Goal: Task Accomplishment & Management: Manage account settings

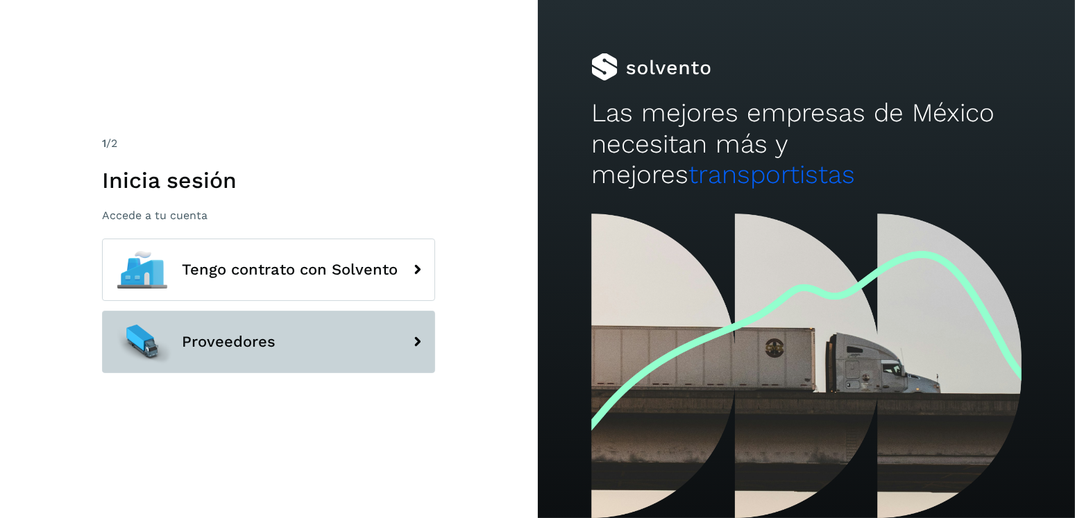
click at [317, 357] on button "Proveedores" at bounding box center [268, 342] width 333 height 62
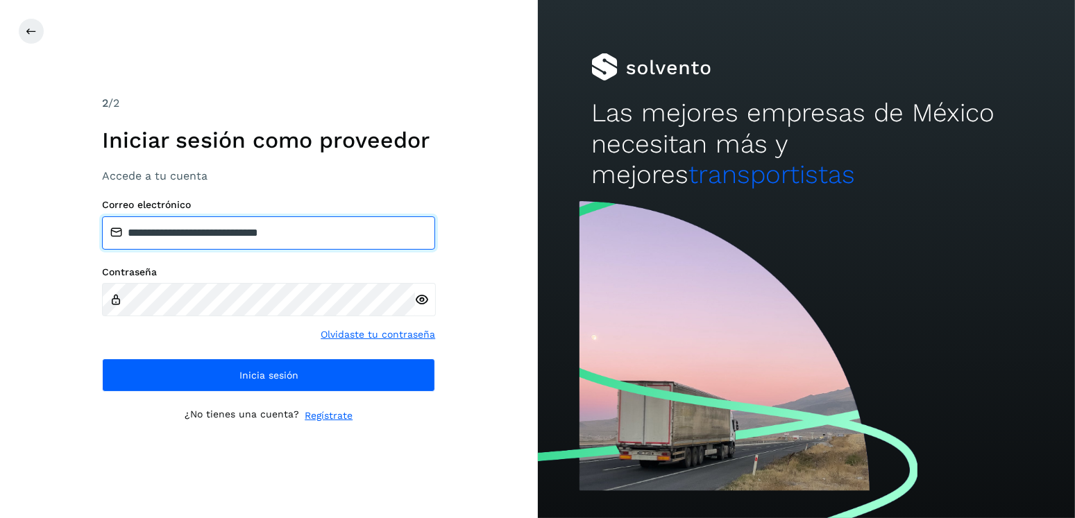
drag, startPoint x: 349, startPoint y: 232, endPoint x: 199, endPoint y: 236, distance: 149.9
click at [199, 236] on input "**********" at bounding box center [268, 232] width 333 height 33
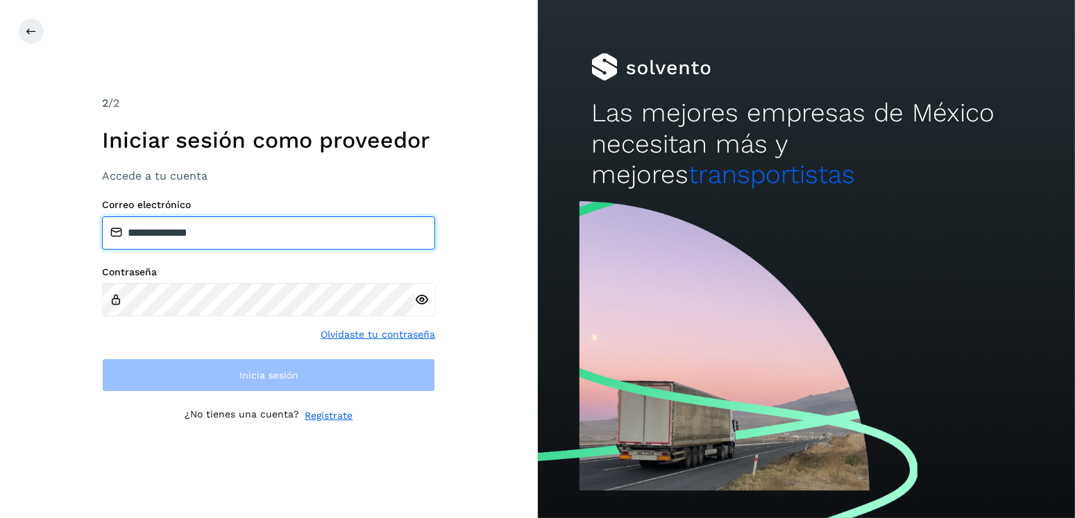
type input "**********"
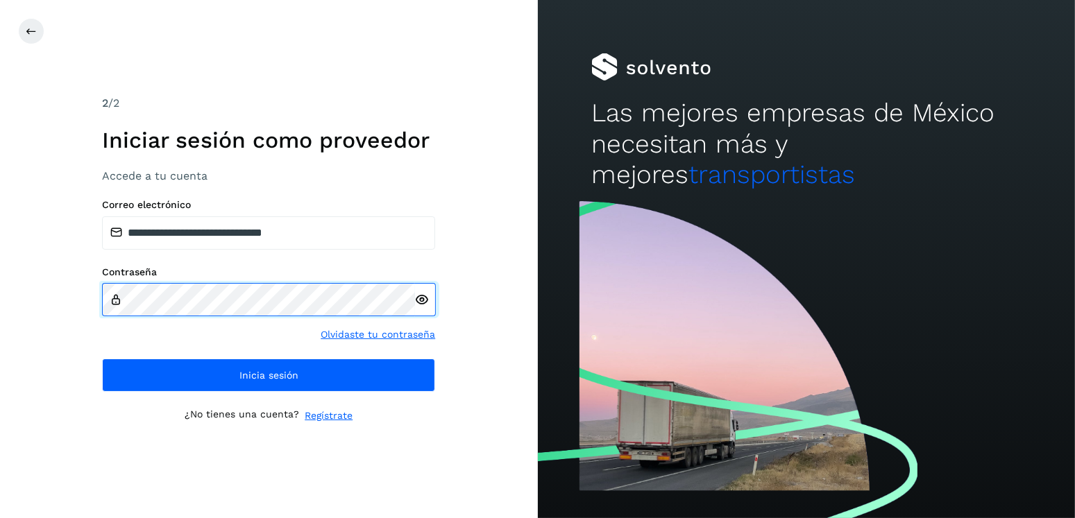
click at [118, 306] on div "Contraseña" at bounding box center [268, 291] width 333 height 50
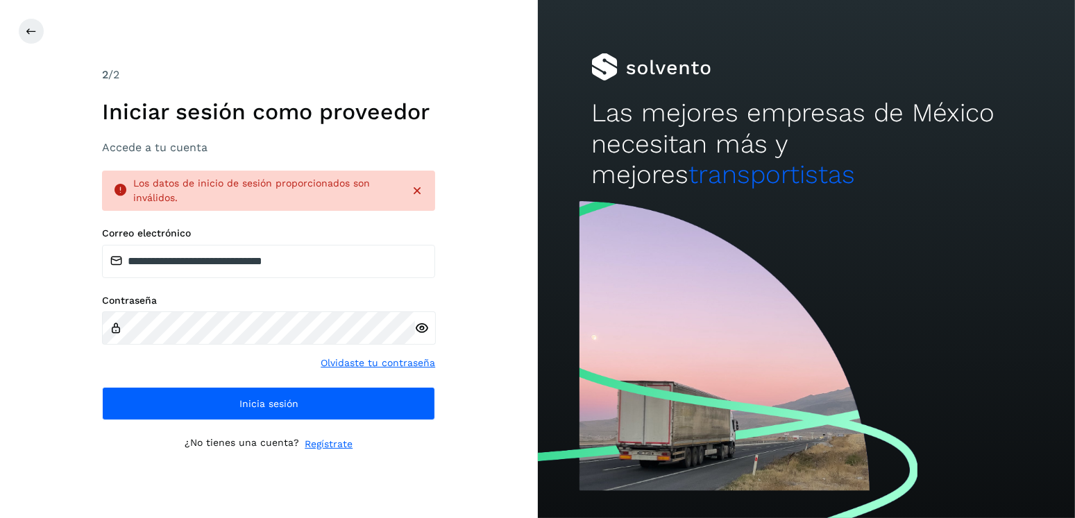
click at [427, 328] on icon at bounding box center [422, 328] width 15 height 15
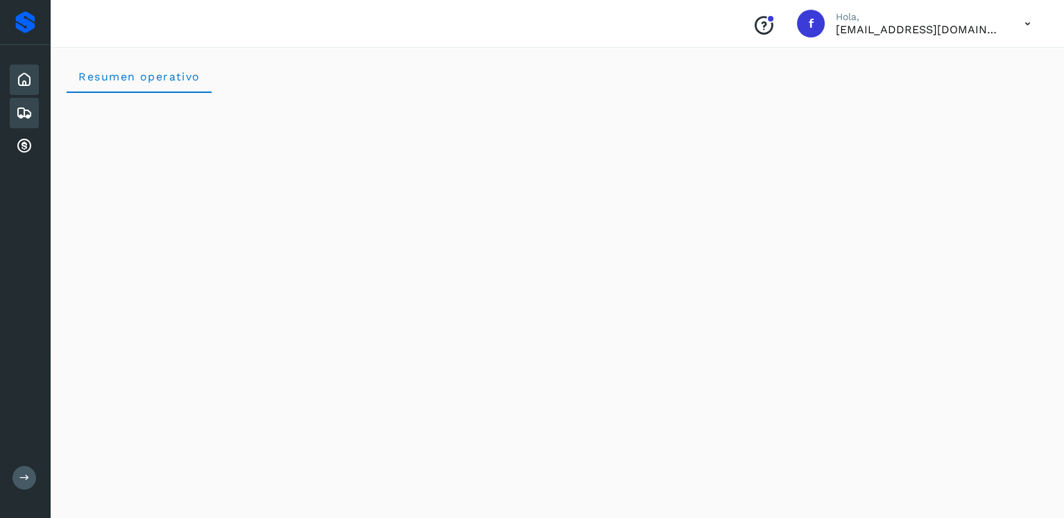
click at [37, 110] on div "Embarques" at bounding box center [24, 113] width 29 height 31
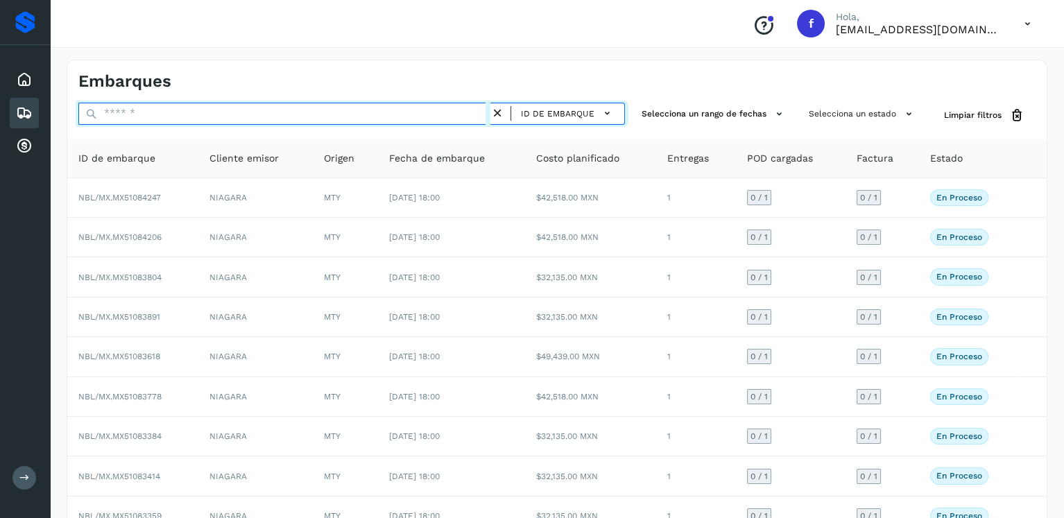
click at [201, 119] on input "text" at bounding box center [284, 114] width 412 height 22
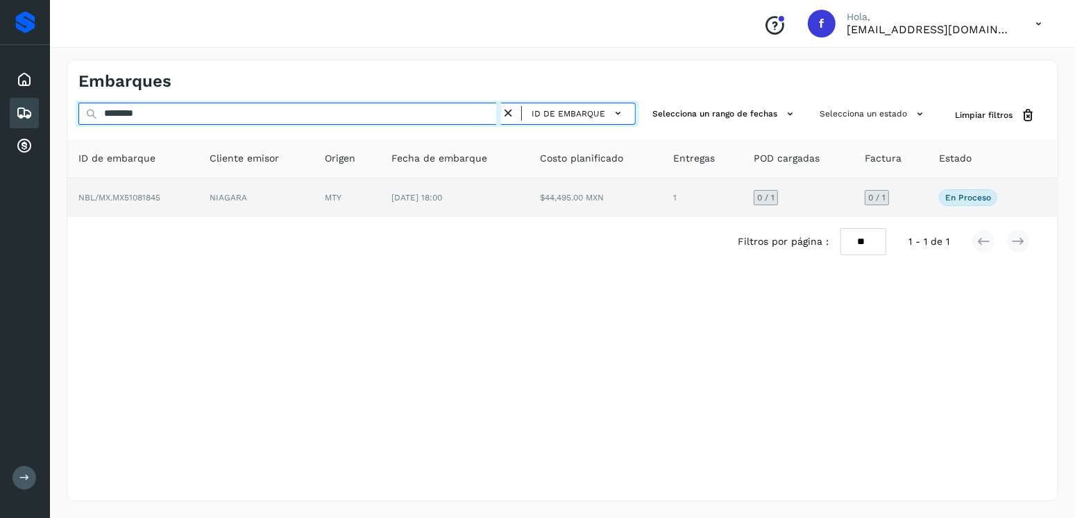
type input "********"
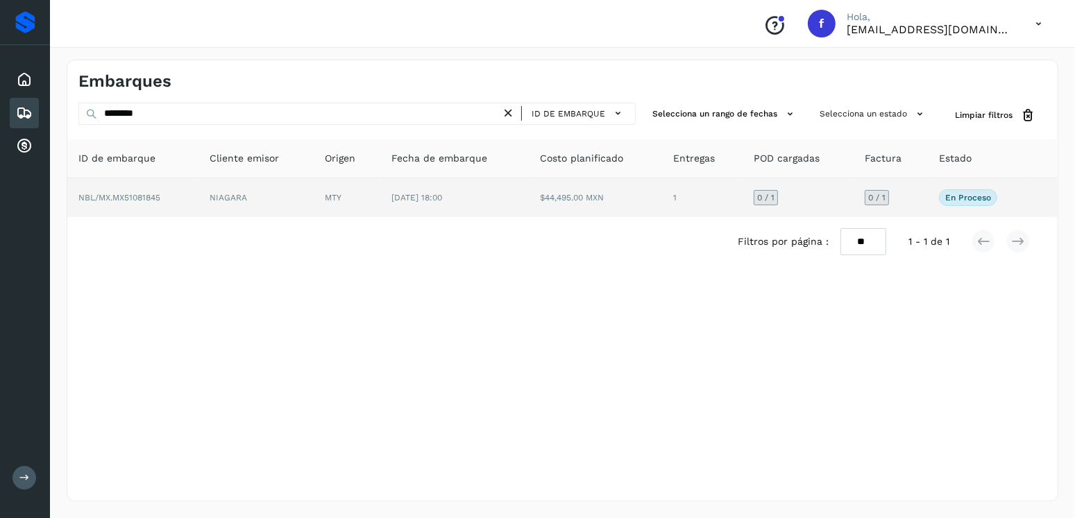
click at [546, 189] on td "$44,495.00 MXN" at bounding box center [595, 197] width 133 height 39
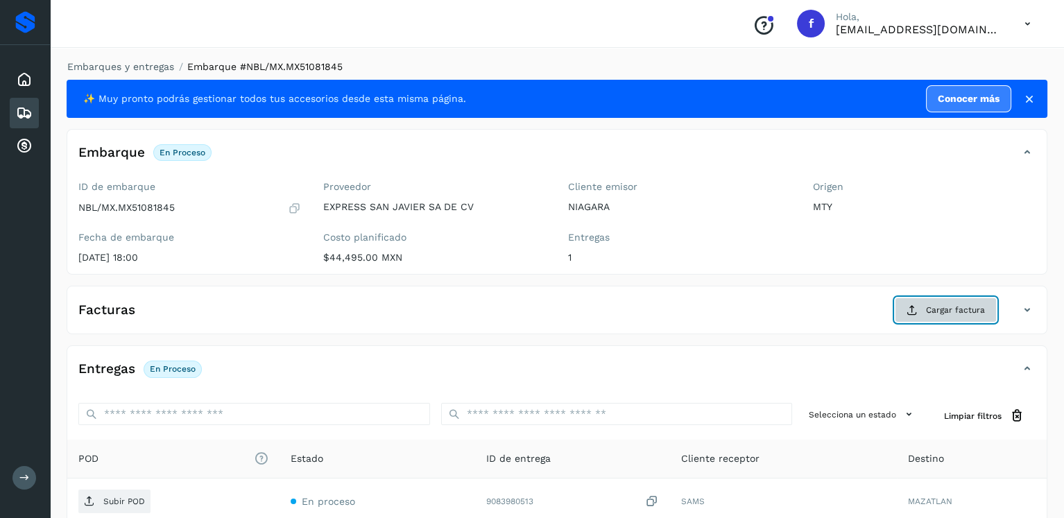
click at [957, 309] on span "Cargar factura" at bounding box center [955, 310] width 59 height 12
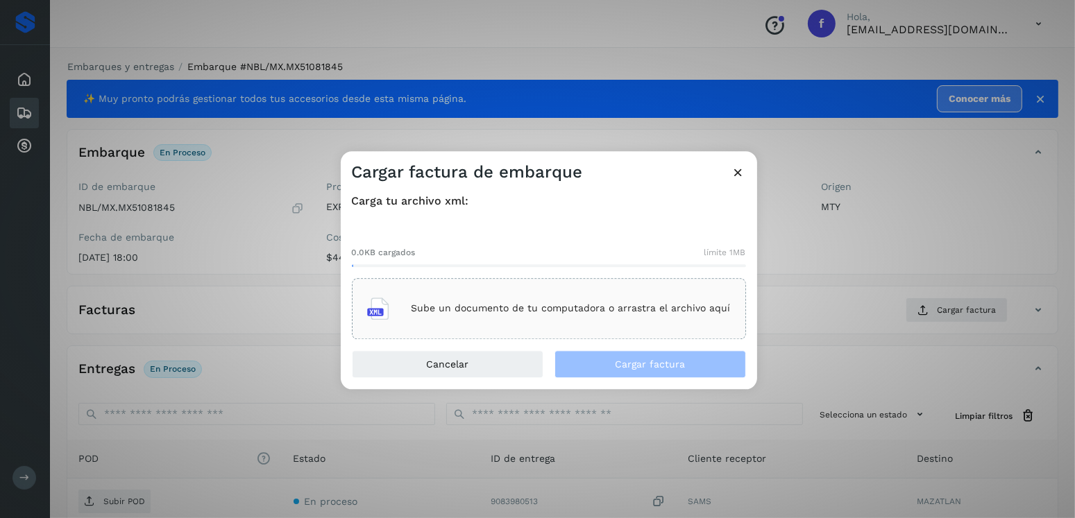
click at [570, 283] on div "Sube un documento de tu computadora o arrastra el archivo aquí" at bounding box center [549, 308] width 394 height 61
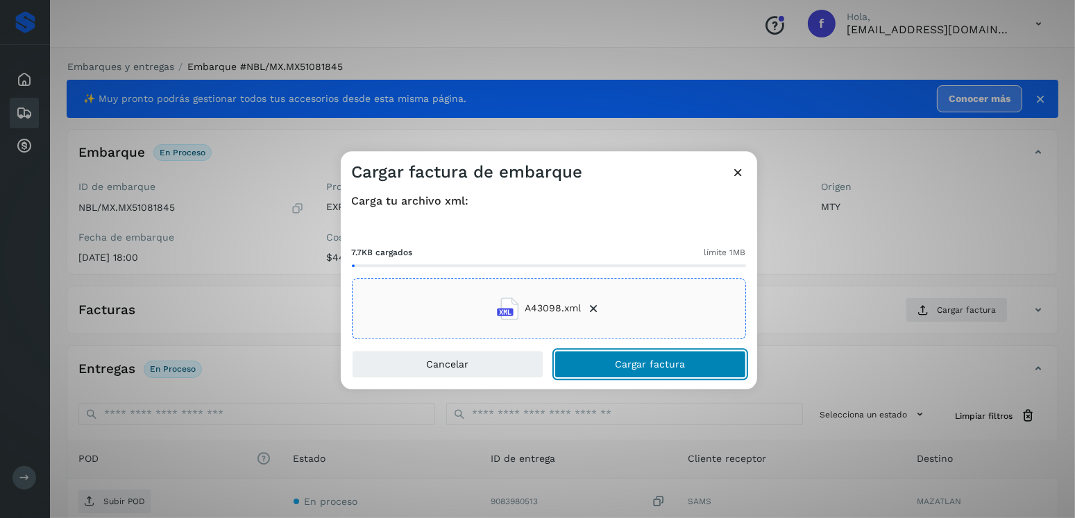
click at [658, 369] on button "Cargar factura" at bounding box center [649, 364] width 191 height 28
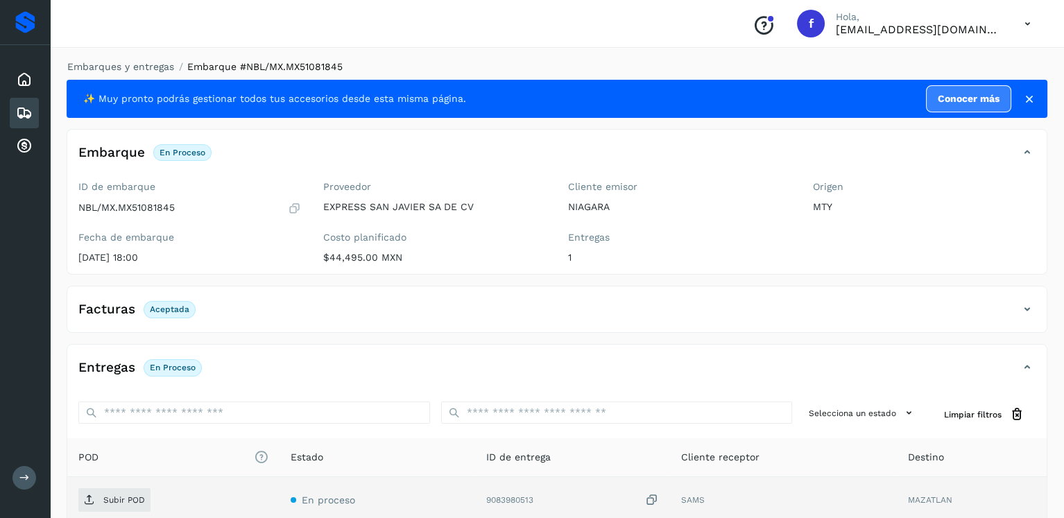
scroll to position [139, 0]
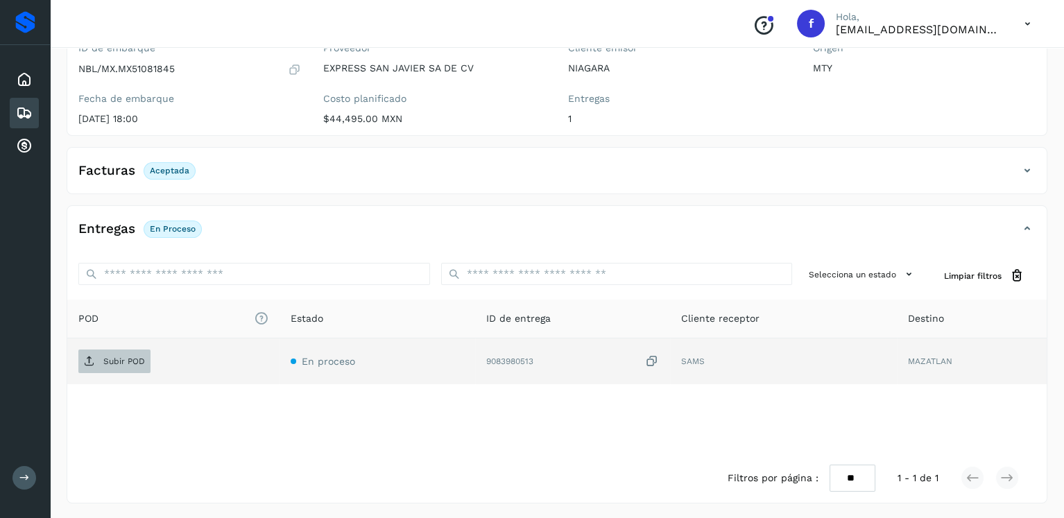
click at [112, 362] on p "Subir POD" at bounding box center [124, 362] width 42 height 10
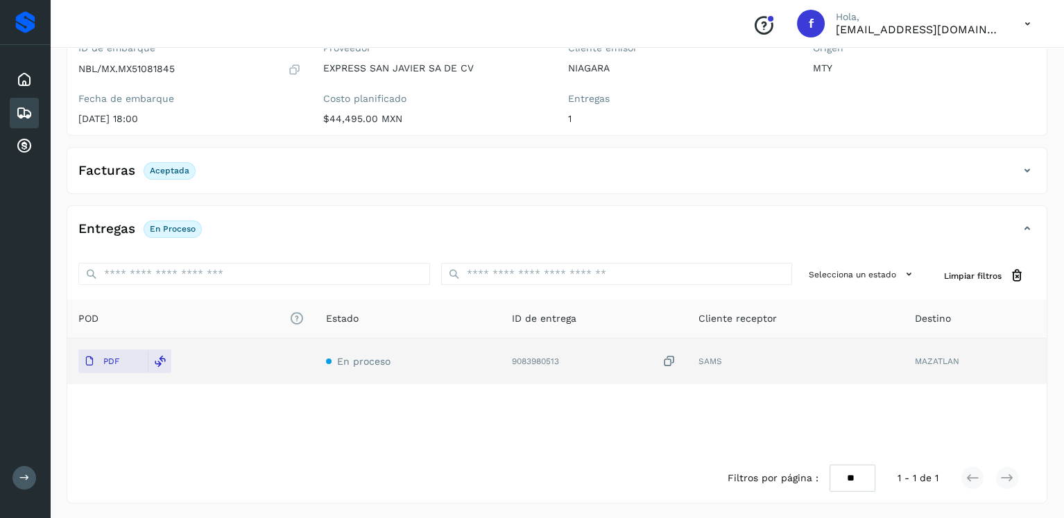
click at [16, 107] on icon at bounding box center [24, 113] width 17 height 17
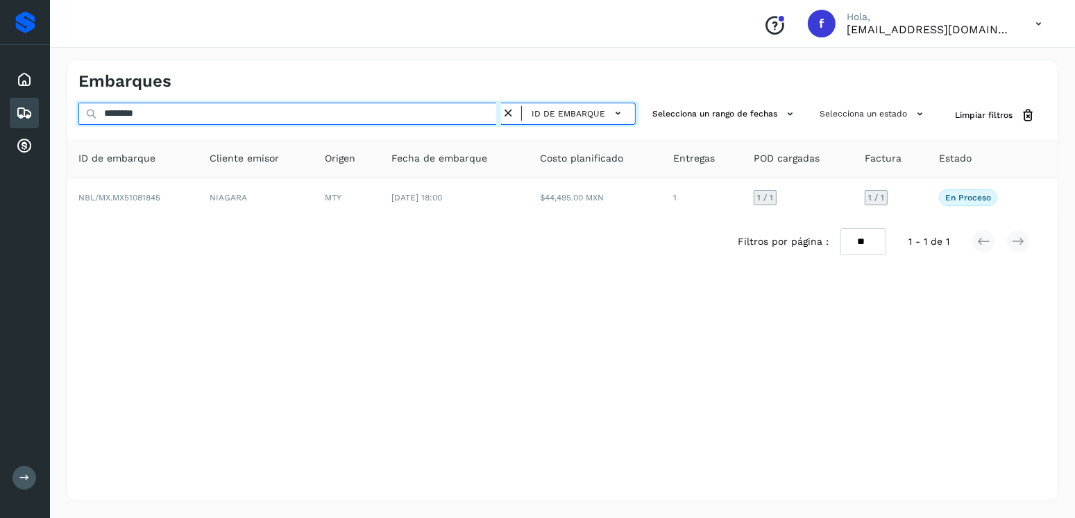
drag, startPoint x: 253, startPoint y: 103, endPoint x: 0, endPoint y: 135, distance: 254.6
click at [0, 135] on div "Proveedores Inicio Embarques Cuentas por cobrar Salir Conoce nuestros beneficio…" at bounding box center [537, 259] width 1075 height 518
type input "********"
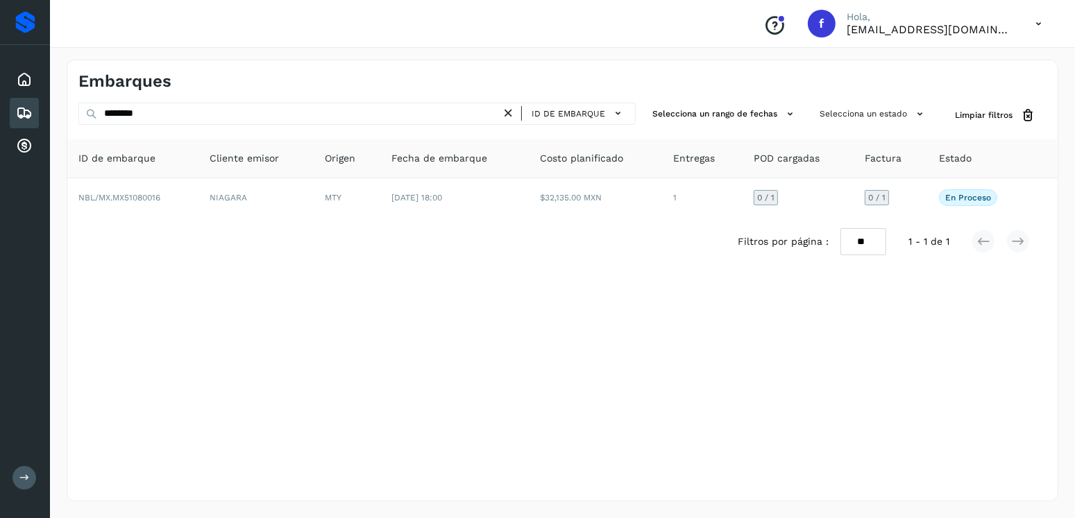
click at [429, 218] on div "Filtros por página : ** ** ** 1 - 1 de 1" at bounding box center [562, 241] width 990 height 49
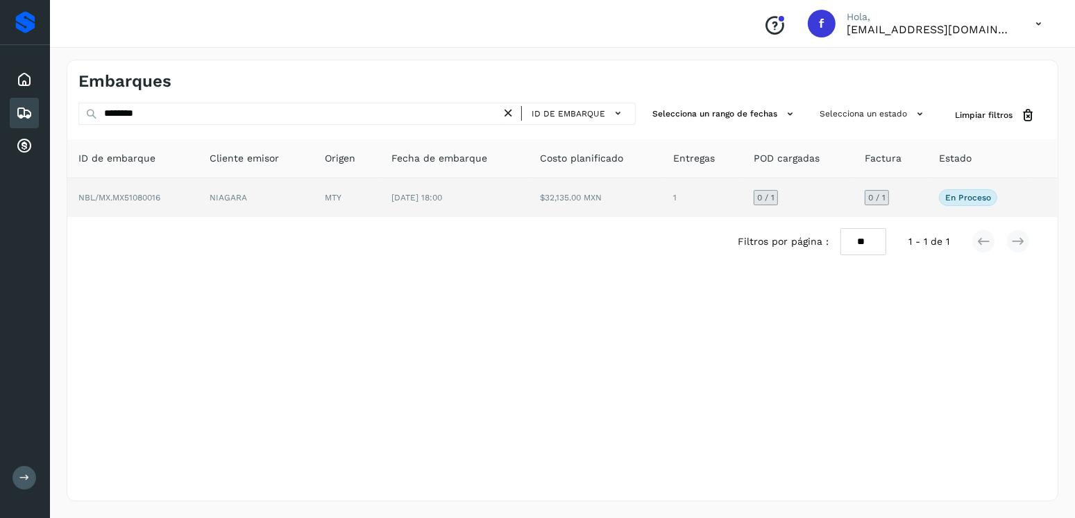
click at [434, 209] on td "[DATE] 18:00" at bounding box center [454, 197] width 148 height 39
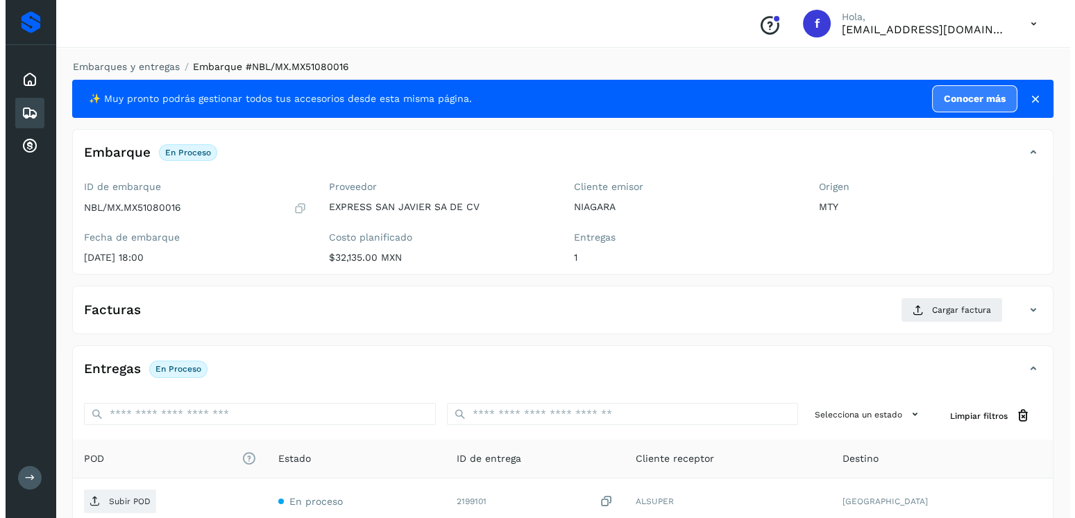
scroll to position [140, 0]
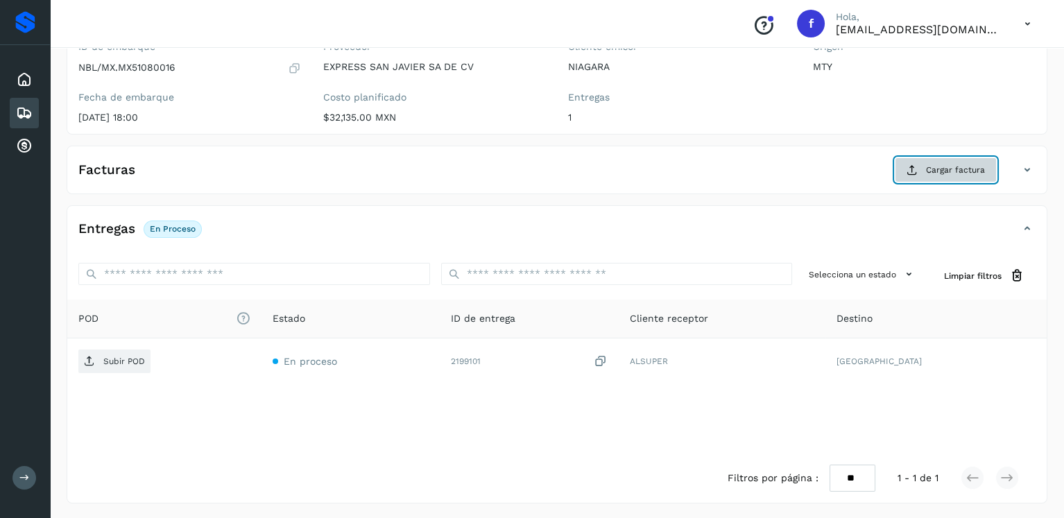
click at [931, 174] on span "Cargar factura" at bounding box center [955, 170] width 59 height 12
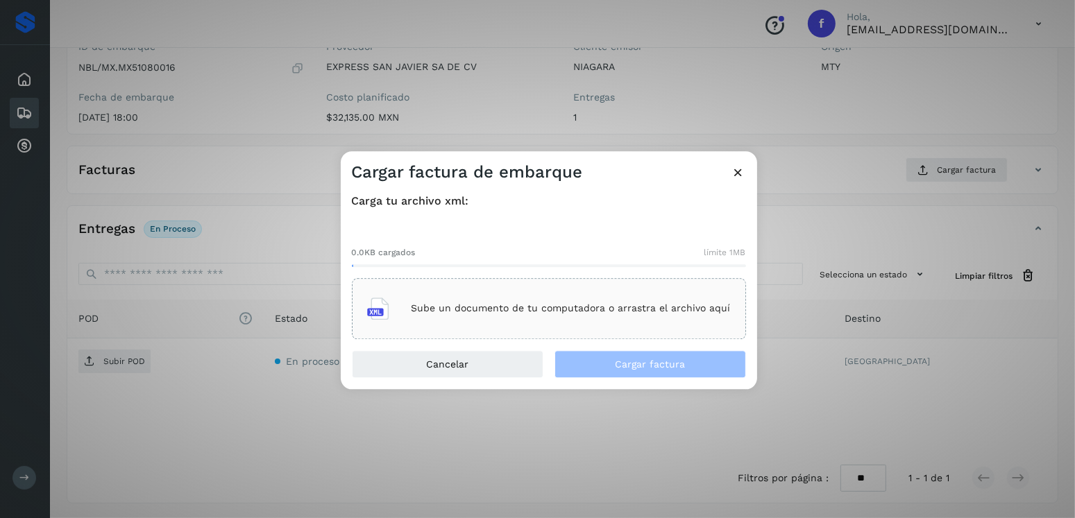
click at [543, 273] on div "0.0KB cargados límite 1MB Sube un documento de tu computadora o arrastra el arc…" at bounding box center [549, 281] width 394 height 115
click at [546, 278] on div "Sube un documento de tu computadora o arrastra el archivo aquí" at bounding box center [549, 308] width 394 height 61
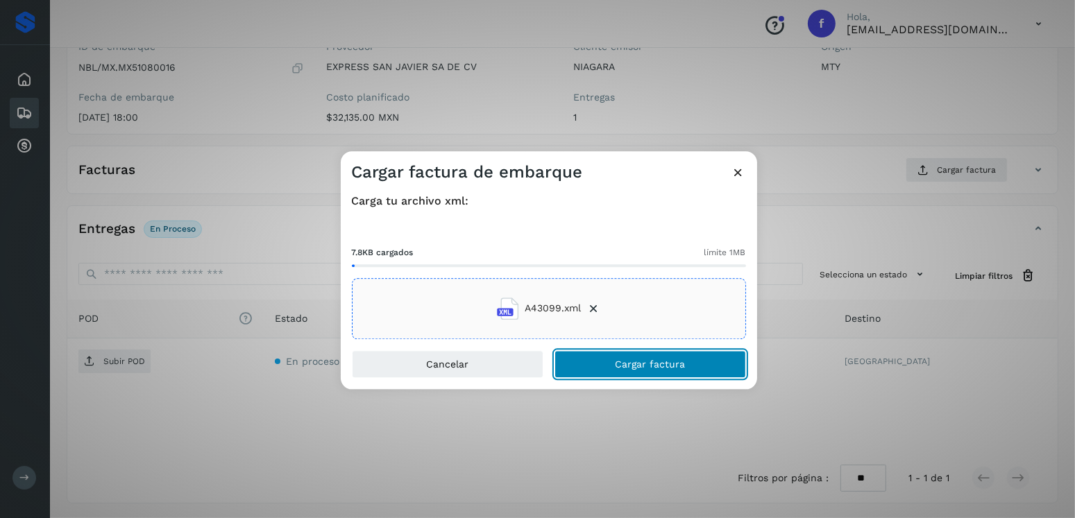
click at [651, 355] on button "Cargar factura" at bounding box center [649, 364] width 191 height 28
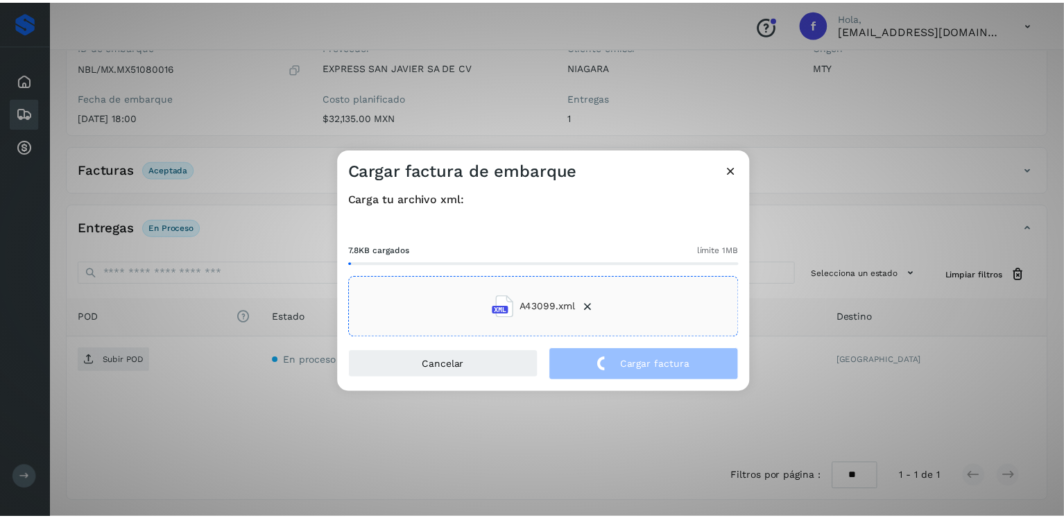
scroll to position [139, 0]
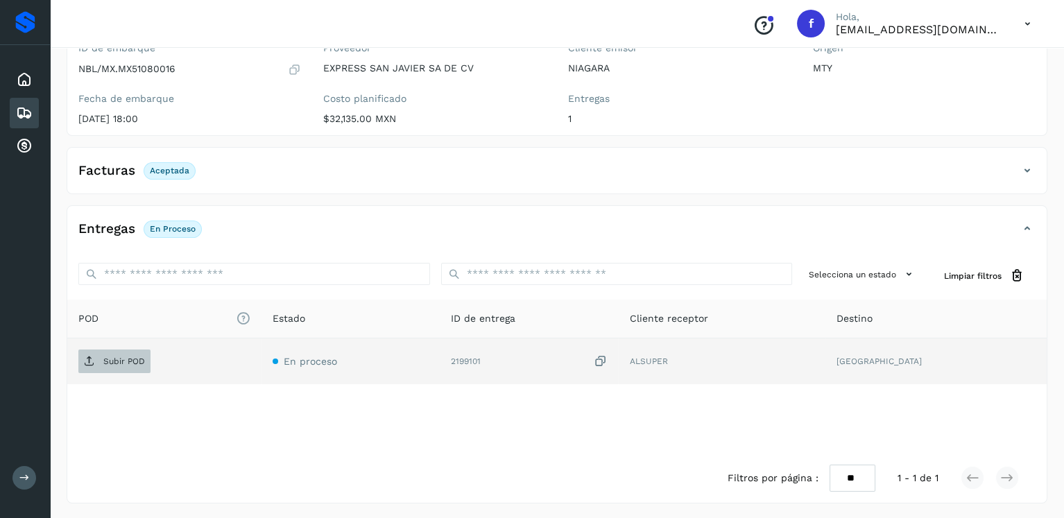
click at [121, 352] on span "Subir POD" at bounding box center [114, 361] width 72 height 22
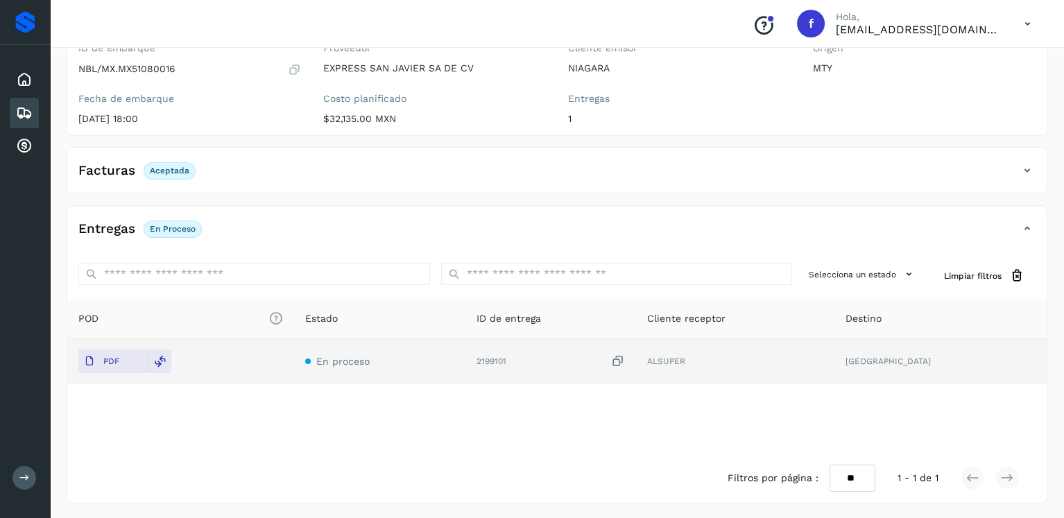
click at [21, 115] on icon at bounding box center [24, 113] width 17 height 17
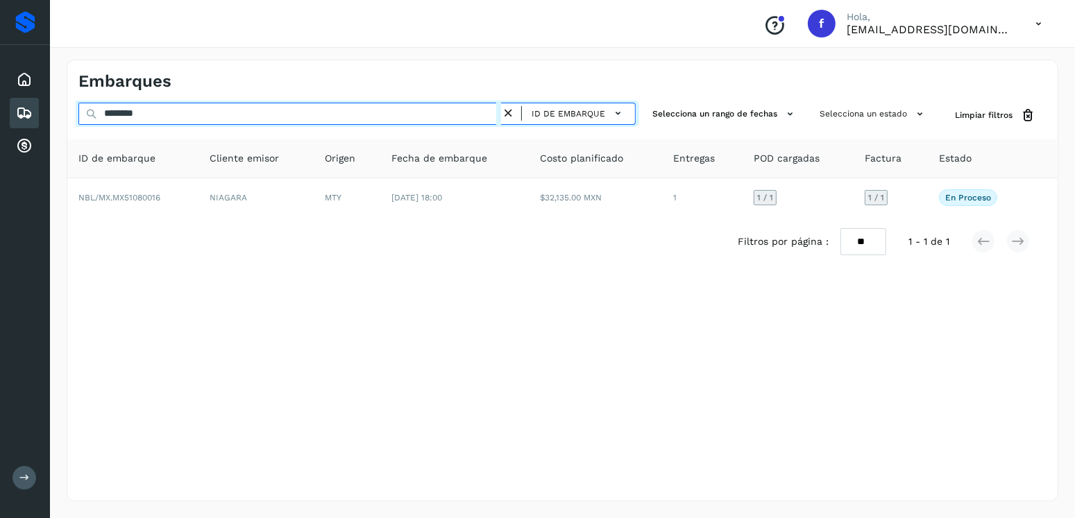
drag, startPoint x: 180, startPoint y: 109, endPoint x: 60, endPoint y: 121, distance: 120.6
click at [60, 121] on div "Embarques ******** ID de embarque Selecciona un rango de fechas Selecciona un e…" at bounding box center [562, 280] width 1025 height 475
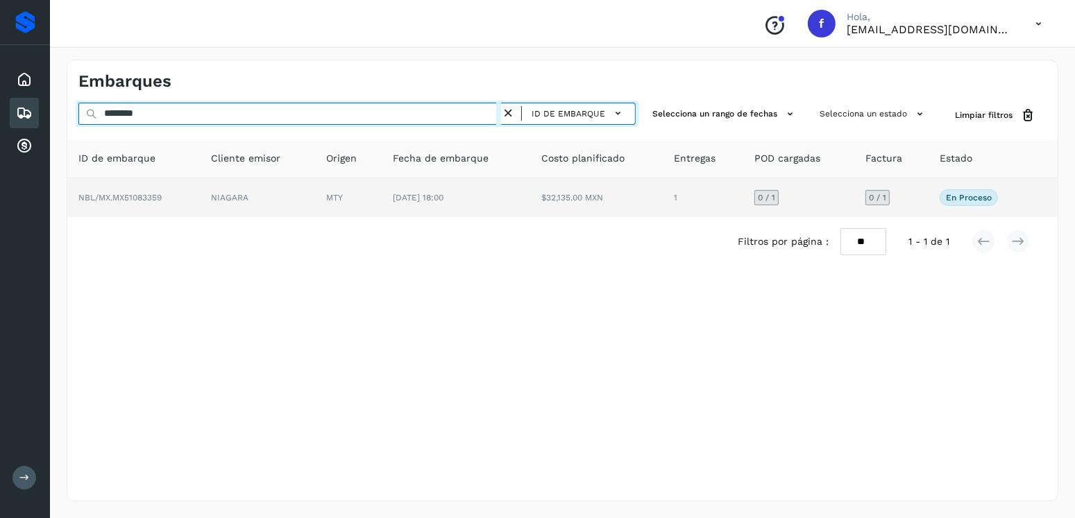
type input "********"
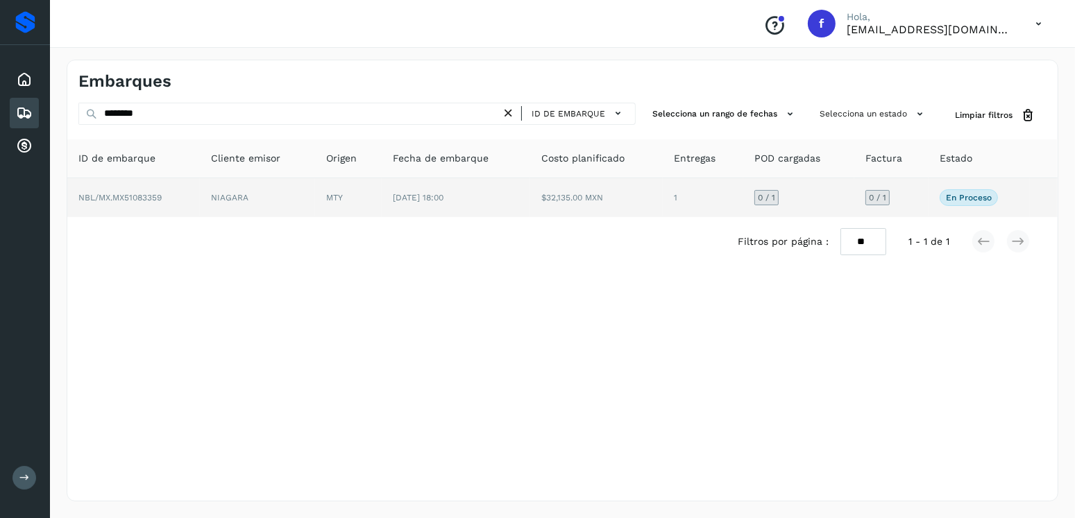
click at [604, 201] on td "$32,135.00 MXN" at bounding box center [596, 197] width 133 height 39
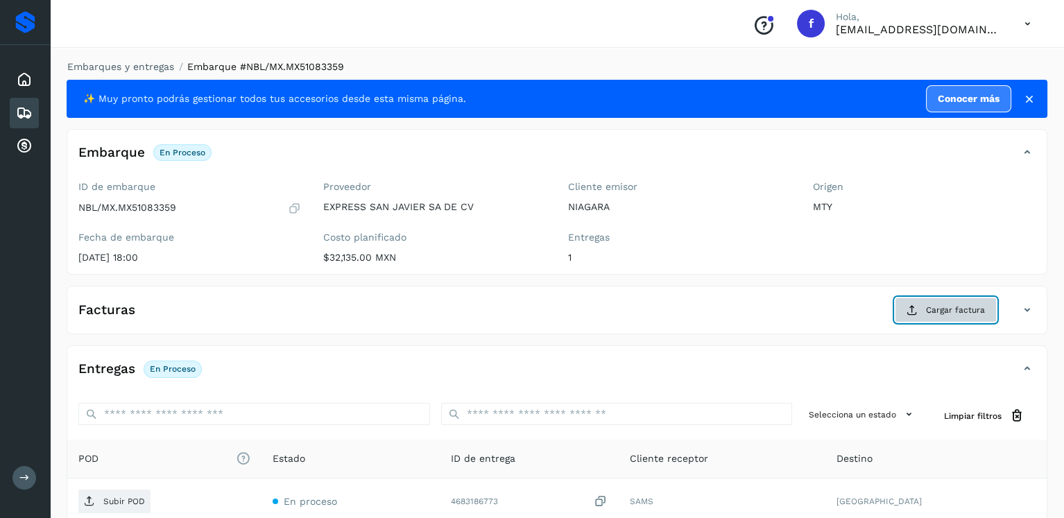
click at [938, 309] on span "Cargar factura" at bounding box center [955, 310] width 59 height 12
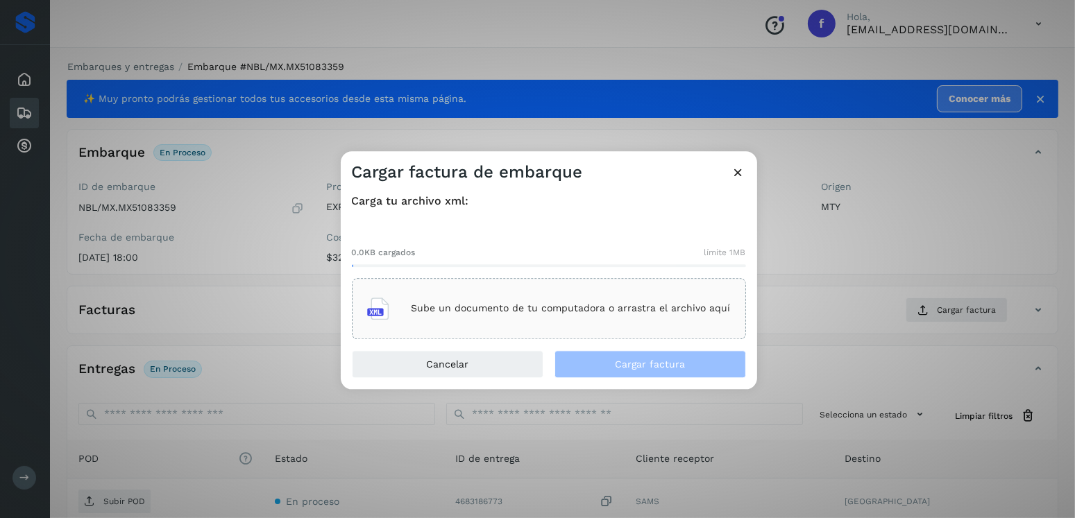
click at [654, 307] on p "Sube un documento de tu computadora o arrastra el archivo aquí" at bounding box center [570, 309] width 319 height 12
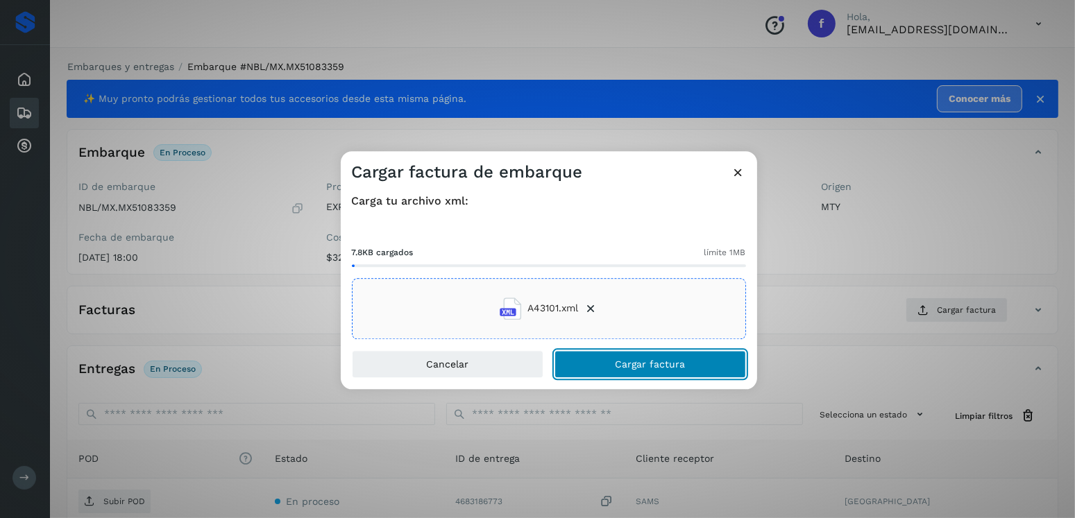
click at [621, 361] on span "Cargar factura" at bounding box center [650, 364] width 70 height 10
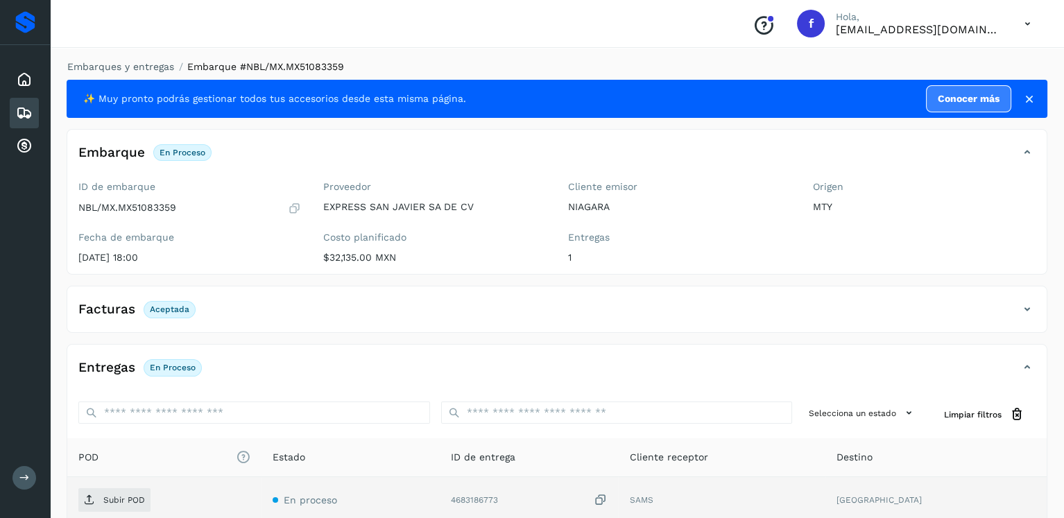
scroll to position [139, 0]
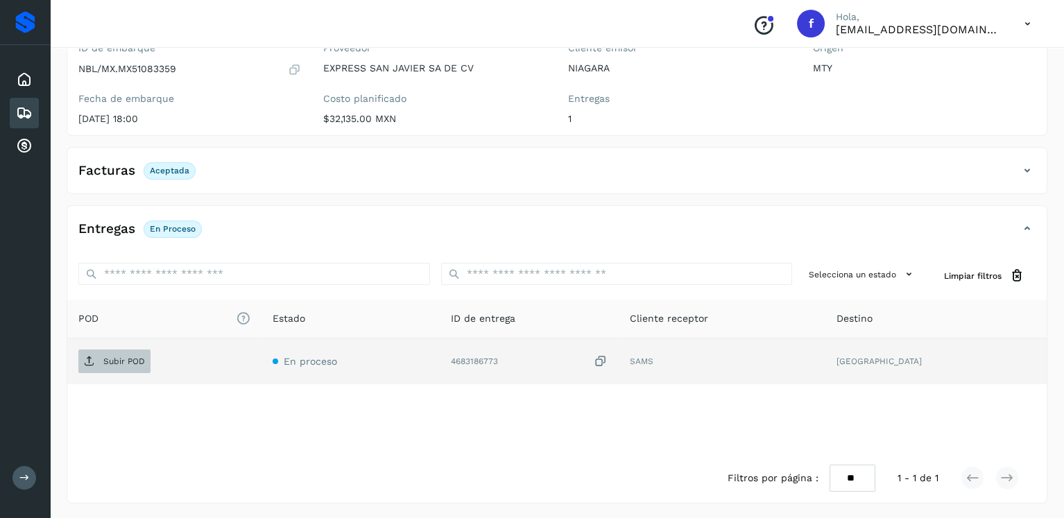
click at [105, 360] on p "Subir POD" at bounding box center [124, 362] width 42 height 10
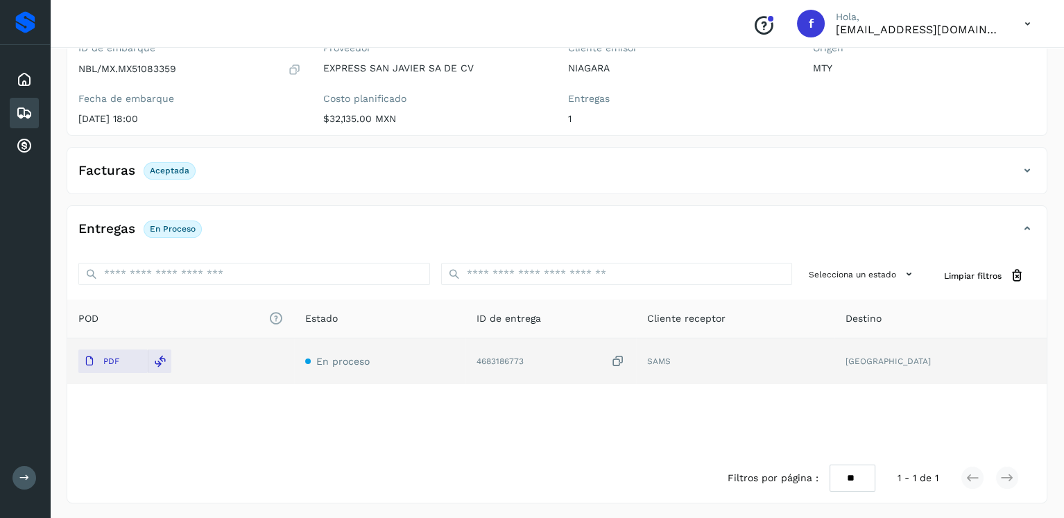
click at [25, 110] on icon at bounding box center [24, 113] width 17 height 17
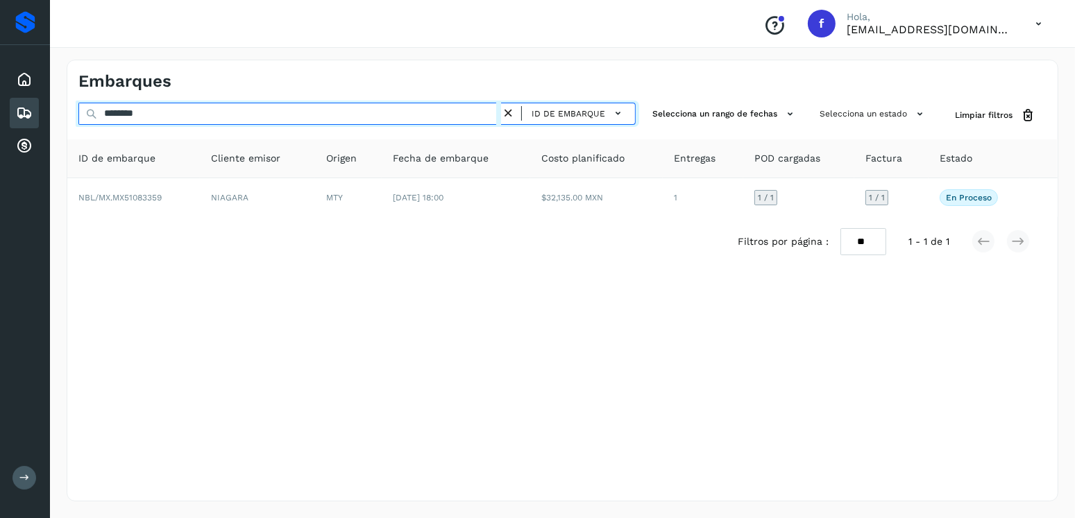
drag, startPoint x: 148, startPoint y: 113, endPoint x: 75, endPoint y: 114, distance: 73.5
click at [75, 114] on div "******** ID de embarque Selecciona un rango de fechas Selecciona un estado Limp…" at bounding box center [562, 116] width 990 height 26
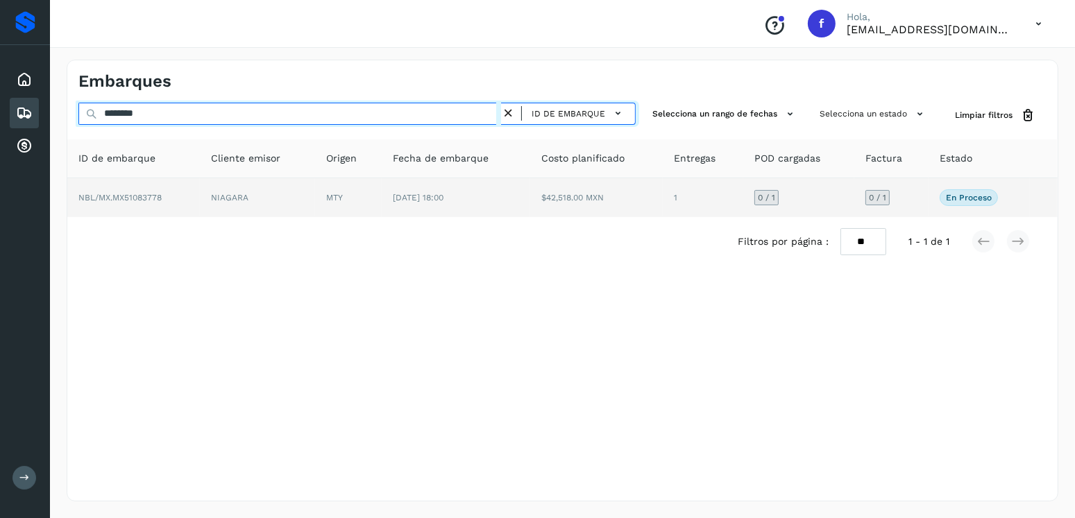
type input "********"
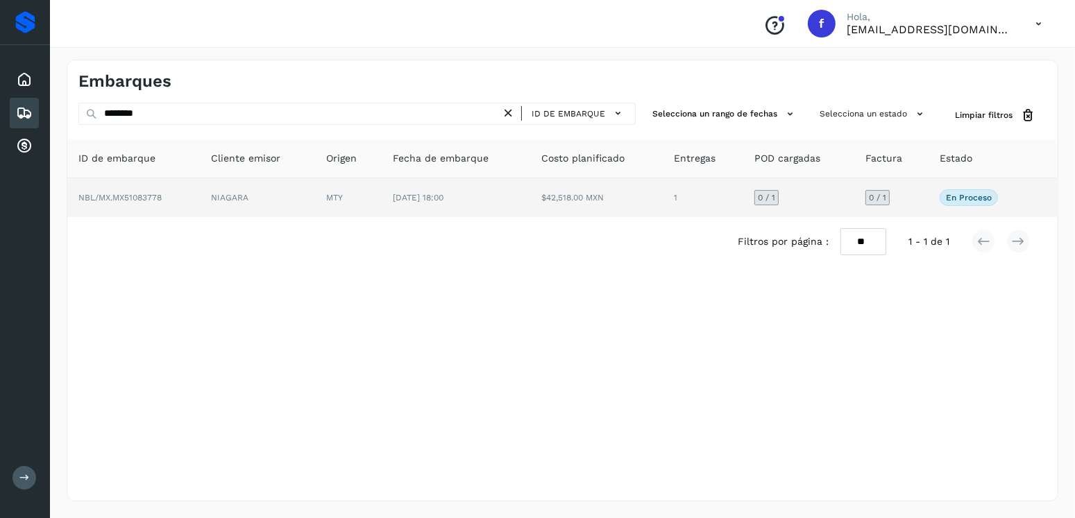
click at [559, 194] on td "$42,518.00 MXN" at bounding box center [596, 197] width 133 height 39
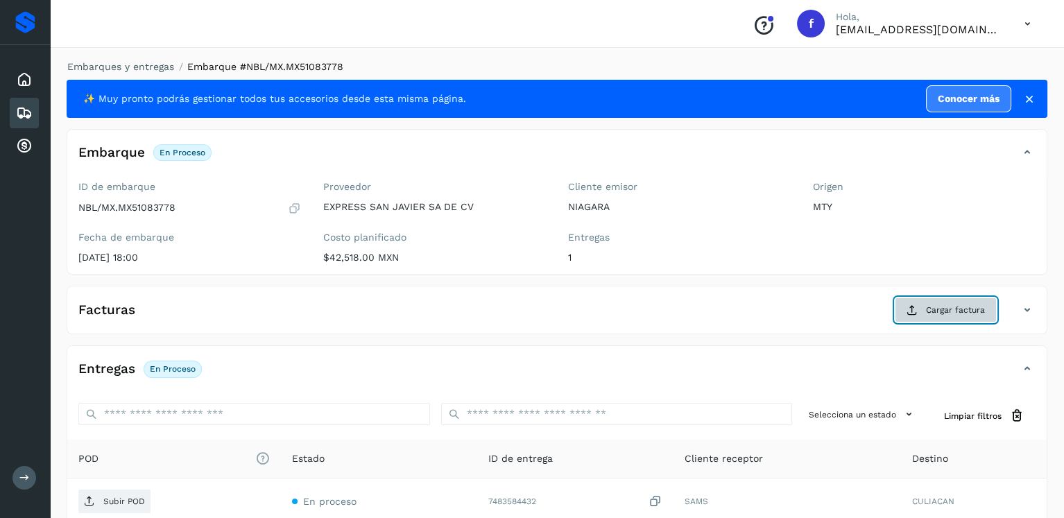
click at [945, 300] on button "Cargar factura" at bounding box center [946, 310] width 102 height 25
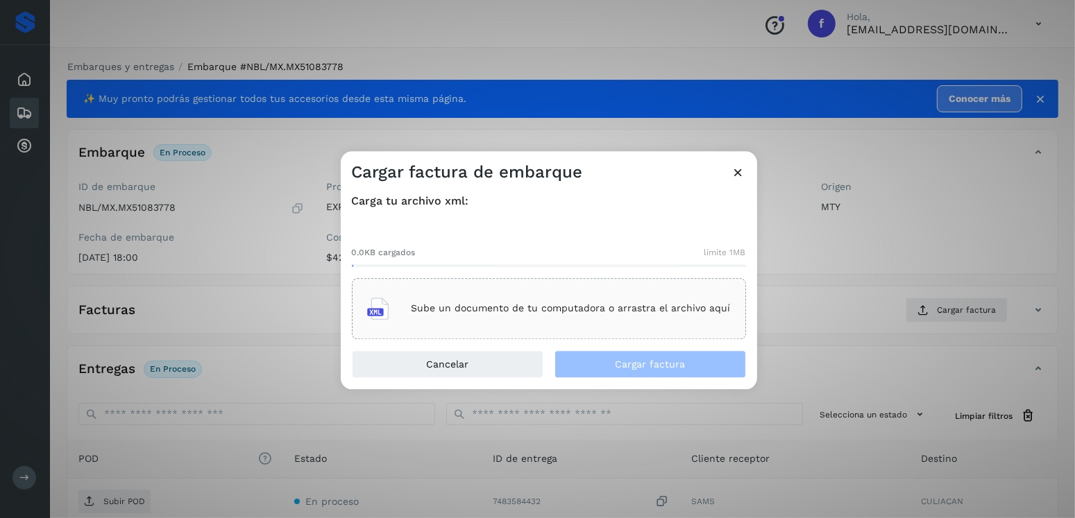
click at [568, 324] on div "Sube un documento de tu computadora o arrastra el archivo aquí" at bounding box center [549, 308] width 364 height 37
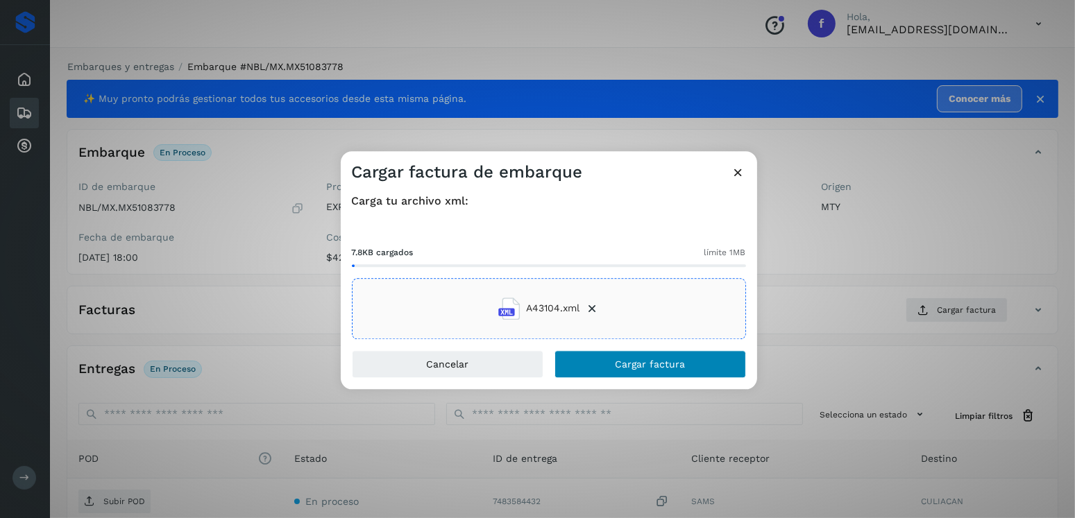
drag, startPoint x: 610, startPoint y: 345, endPoint x: 616, endPoint y: 350, distance: 7.9
click at [615, 349] on div "Carga tu archivo xml: 7.8KB cargados límite 1MB A43104.xml" at bounding box center [549, 266] width 416 height 167
click at [616, 350] on button "Cargar factura" at bounding box center [649, 364] width 191 height 28
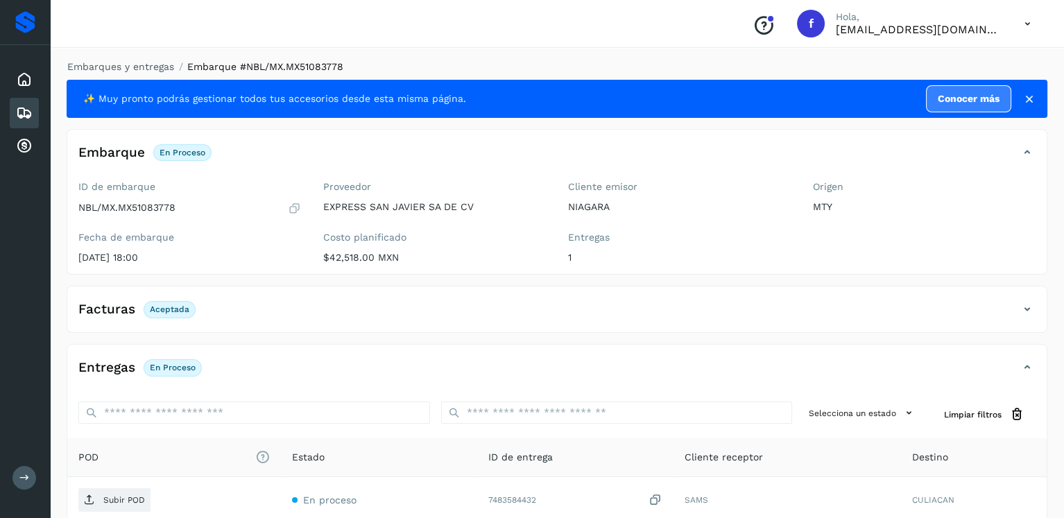
scroll to position [139, 0]
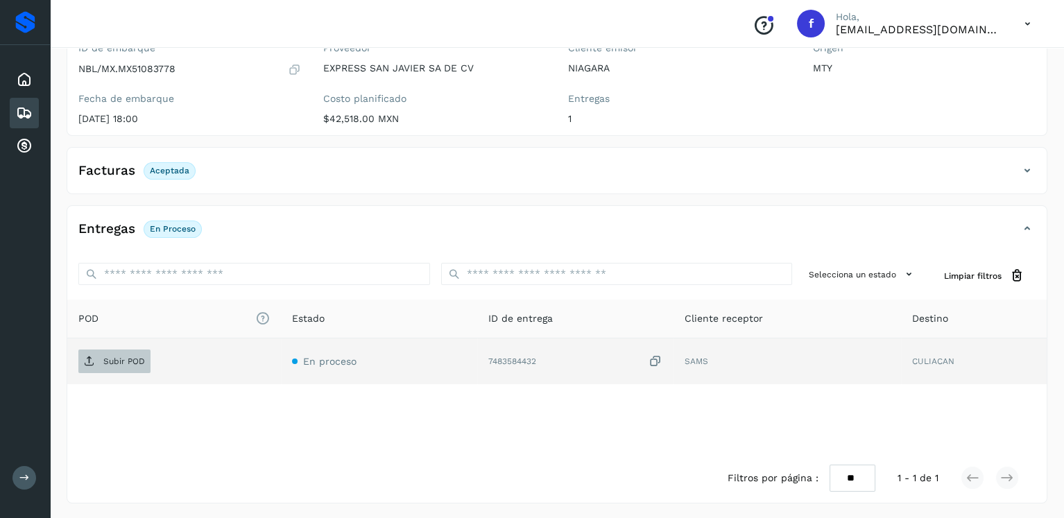
click at [126, 351] on span "Subir POD" at bounding box center [114, 361] width 72 height 22
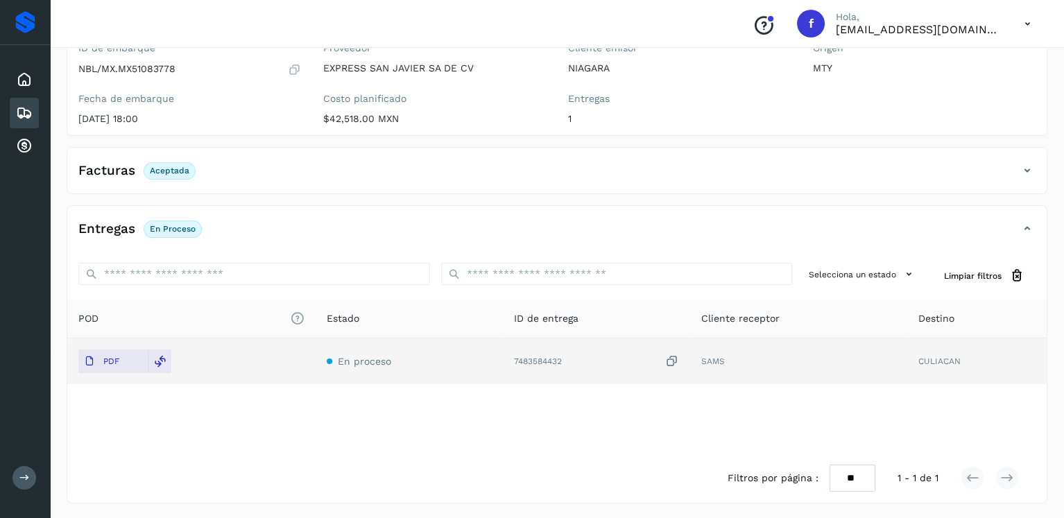
click at [31, 107] on icon at bounding box center [24, 113] width 17 height 17
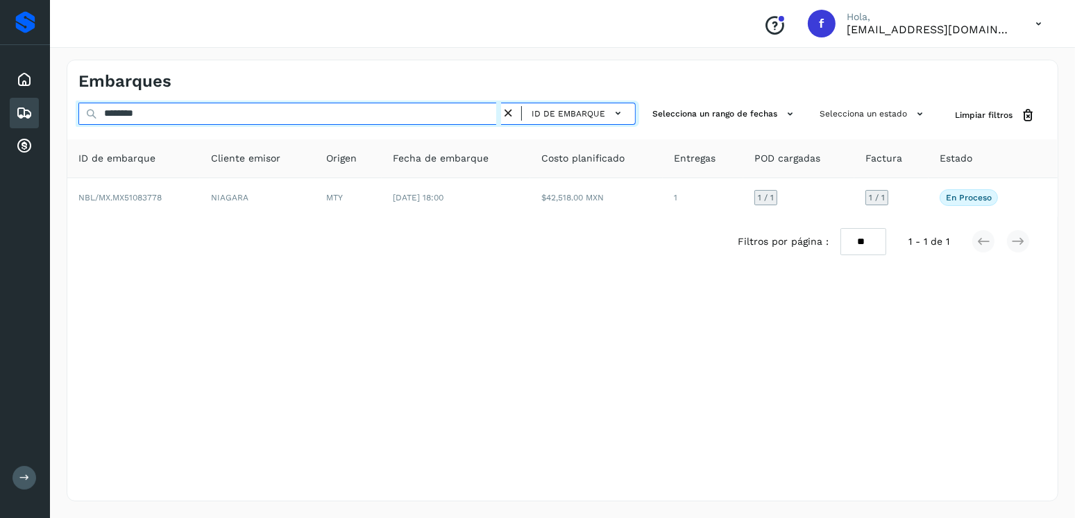
drag, startPoint x: 109, startPoint y: 120, endPoint x: 94, endPoint y: 120, distance: 15.3
click at [94, 120] on div "******** ID de embarque" at bounding box center [356, 116] width 557 height 26
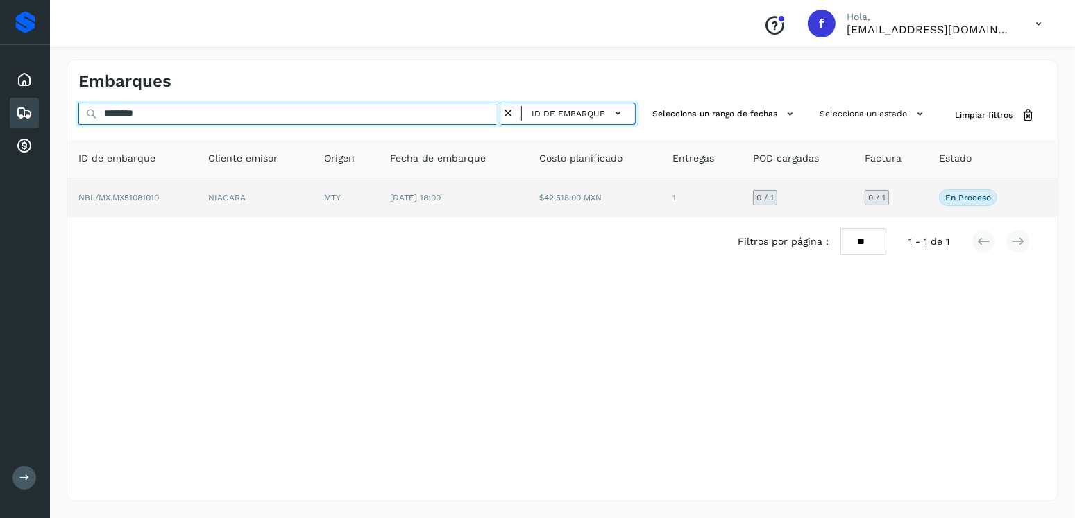
type input "********"
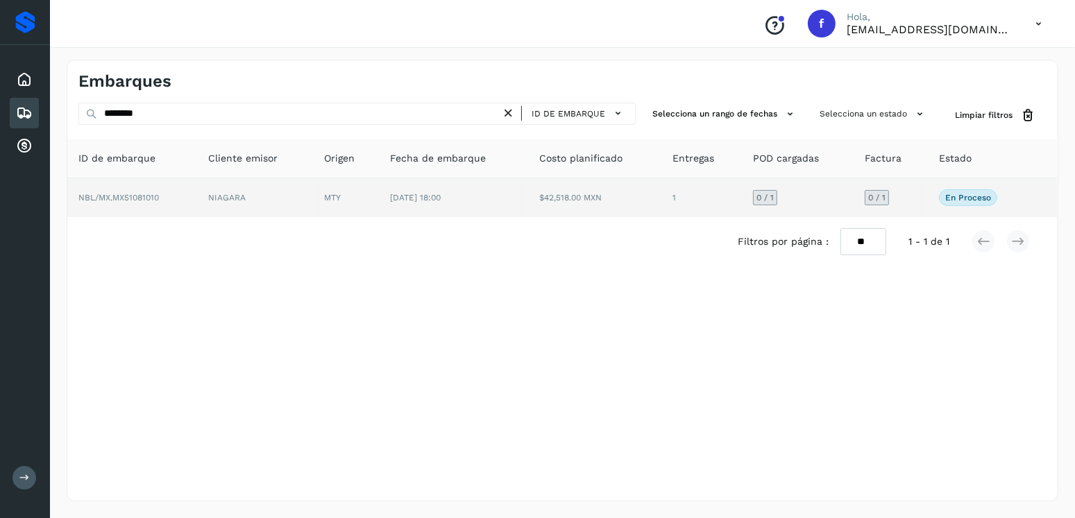
click at [532, 194] on td "$42,518.00 MXN" at bounding box center [594, 197] width 133 height 39
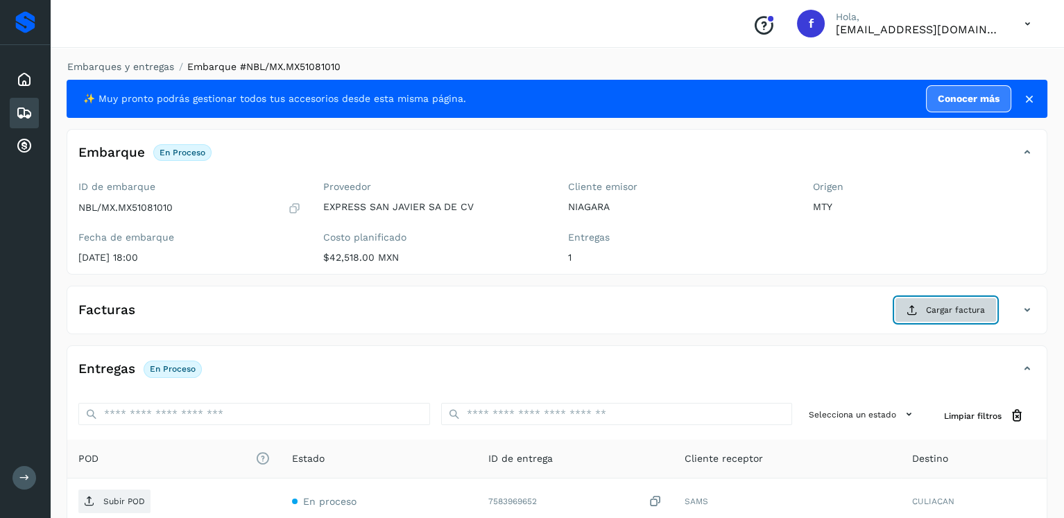
click at [964, 298] on button "Cargar factura" at bounding box center [946, 310] width 102 height 25
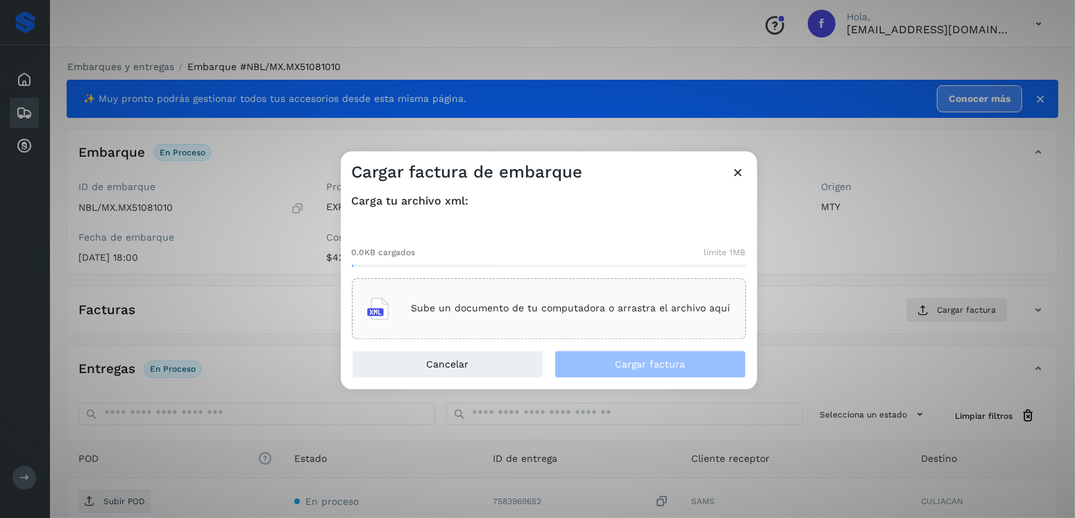
click at [709, 324] on div "Sube un documento de tu computadora o arrastra el archivo aquí" at bounding box center [549, 308] width 364 height 37
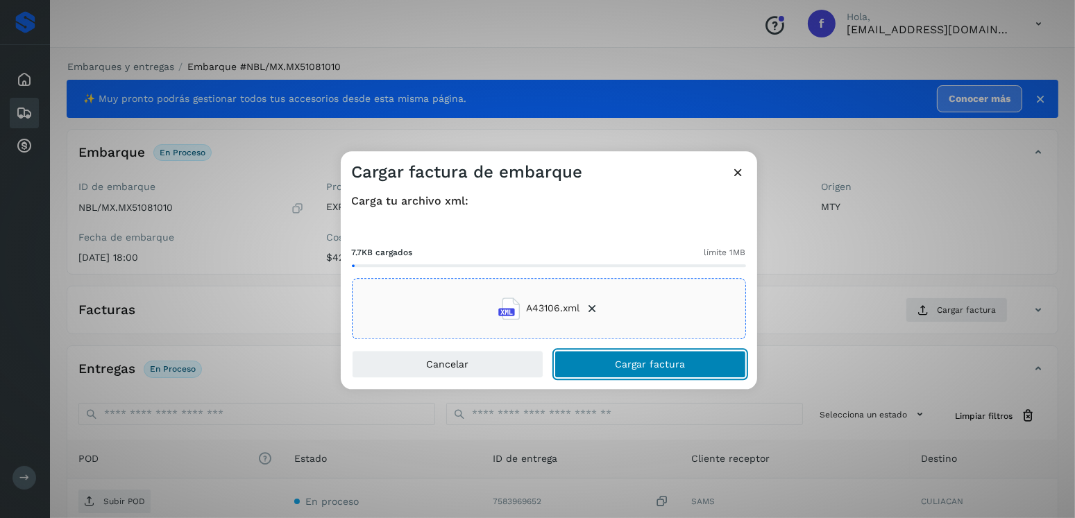
click at [666, 366] on span "Cargar factura" at bounding box center [650, 364] width 70 height 10
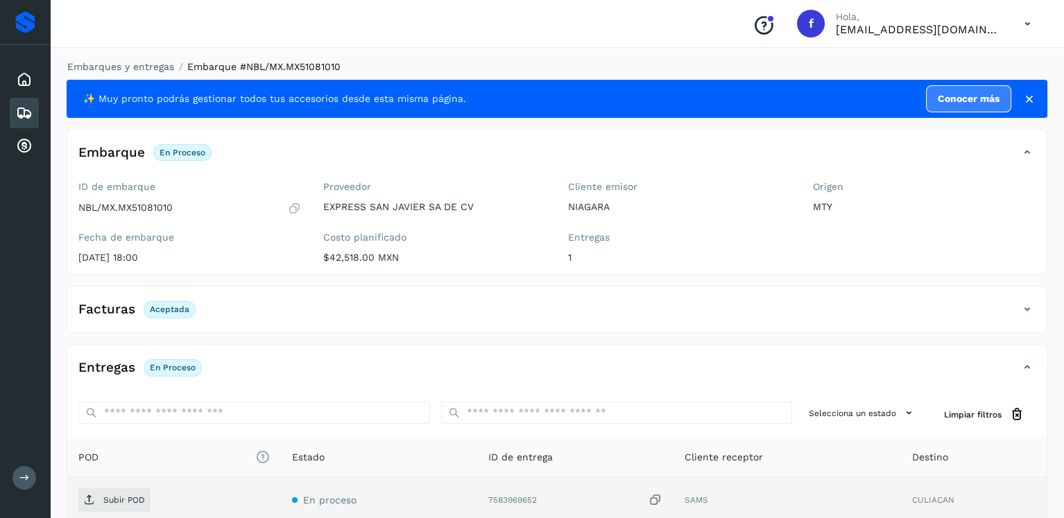
scroll to position [139, 0]
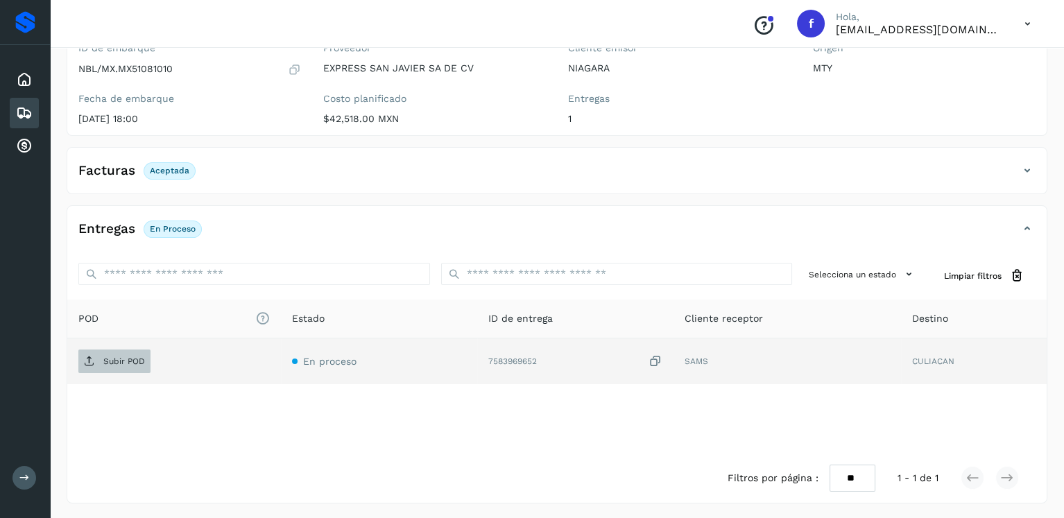
click at [127, 362] on p "Subir POD" at bounding box center [124, 362] width 42 height 10
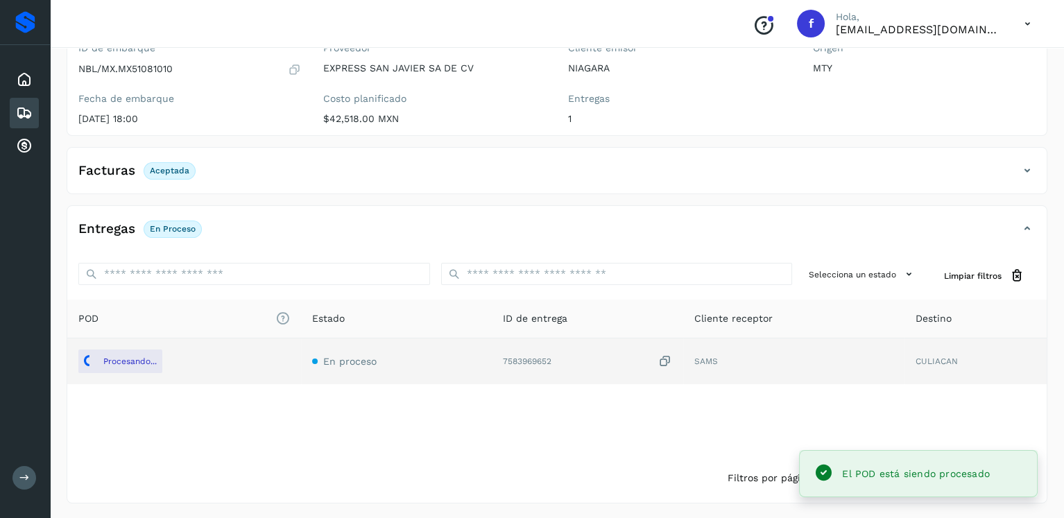
click at [11, 113] on div "Embarques" at bounding box center [24, 113] width 29 height 31
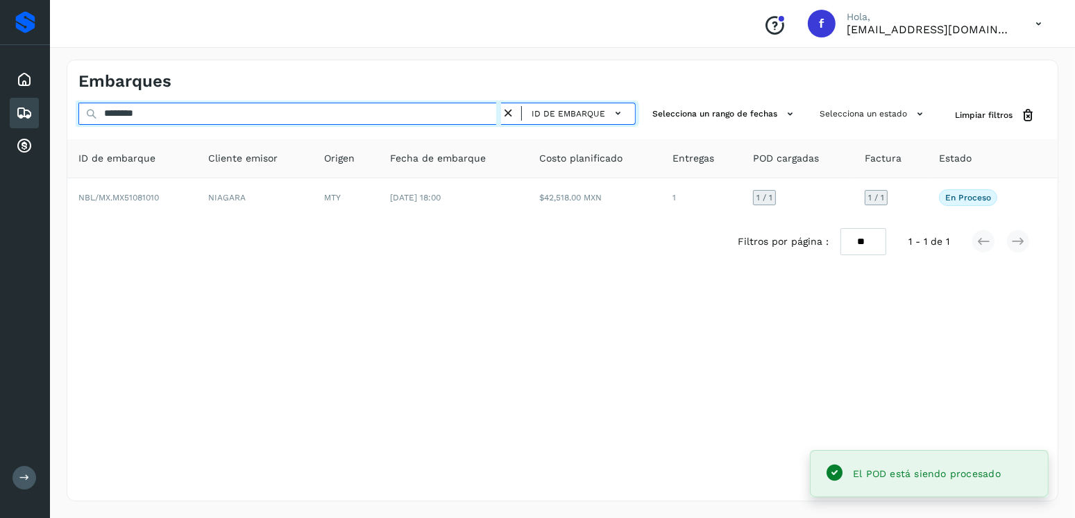
drag, startPoint x: 127, startPoint y: 120, endPoint x: 12, endPoint y: 121, distance: 114.5
click at [12, 121] on div "Proveedores Inicio Embarques Cuentas por cobrar Salir Conoce nuestros beneficio…" at bounding box center [537, 259] width 1075 height 518
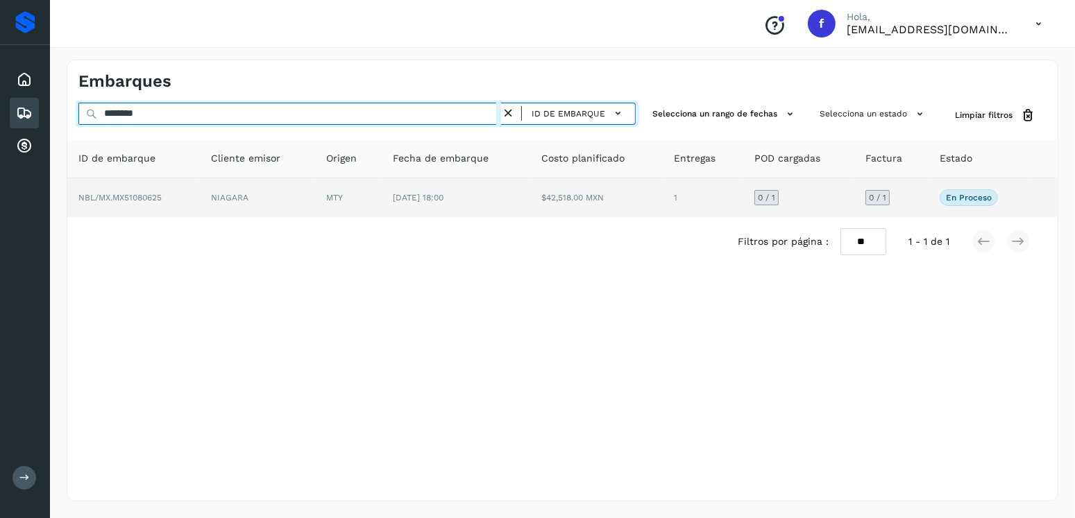
type input "********"
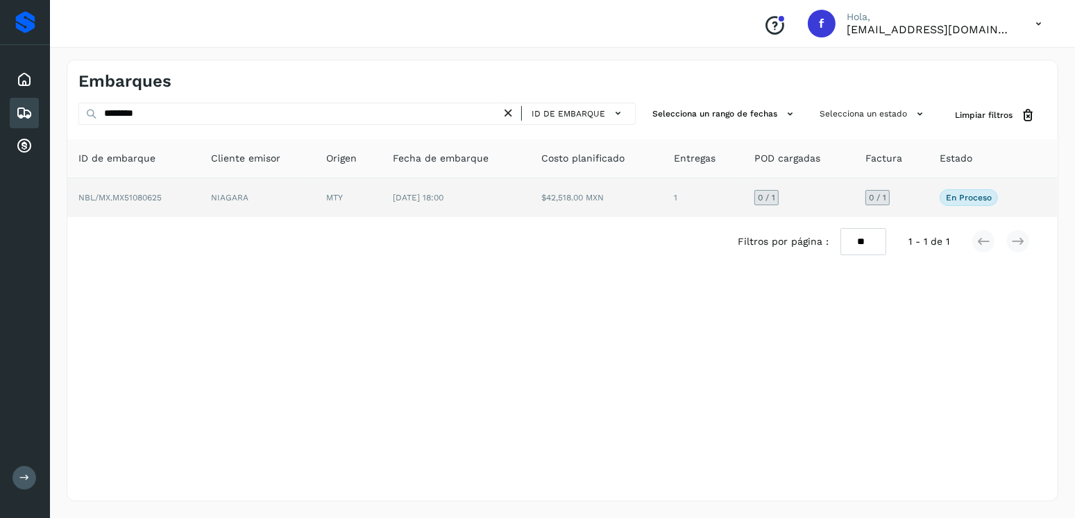
click at [443, 198] on span "[DATE] 18:00" at bounding box center [418, 198] width 51 height 10
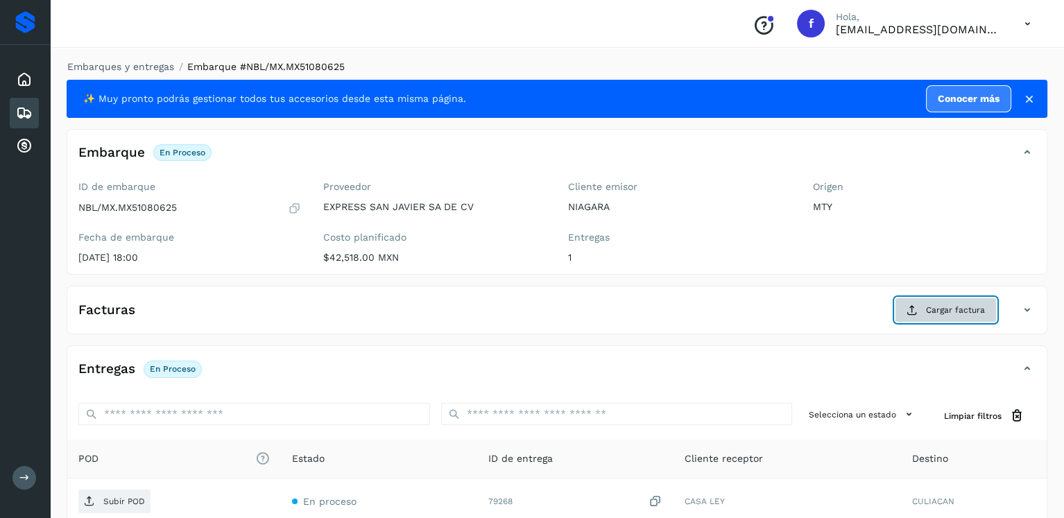
click at [960, 306] on span "Cargar factura" at bounding box center [955, 310] width 59 height 12
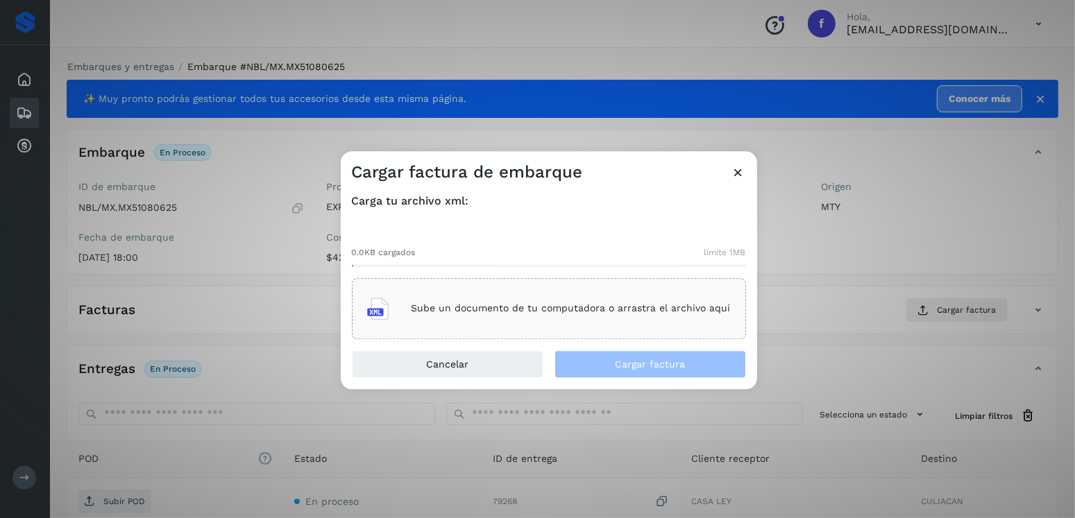
click at [474, 284] on div "Sube un documento de tu computadora o arrastra el archivo aquí" at bounding box center [549, 308] width 394 height 61
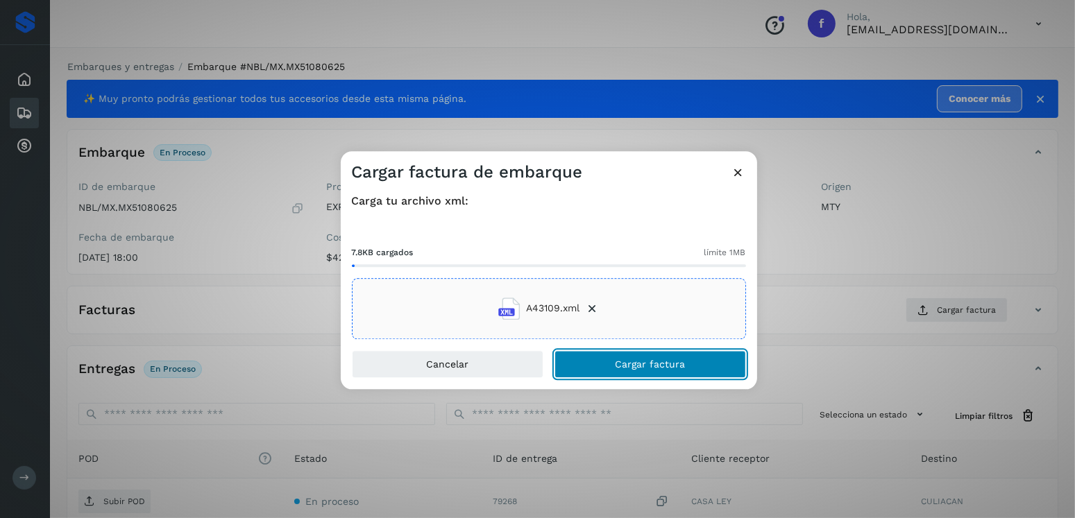
click at [683, 364] on button "Cargar factura" at bounding box center [649, 364] width 191 height 28
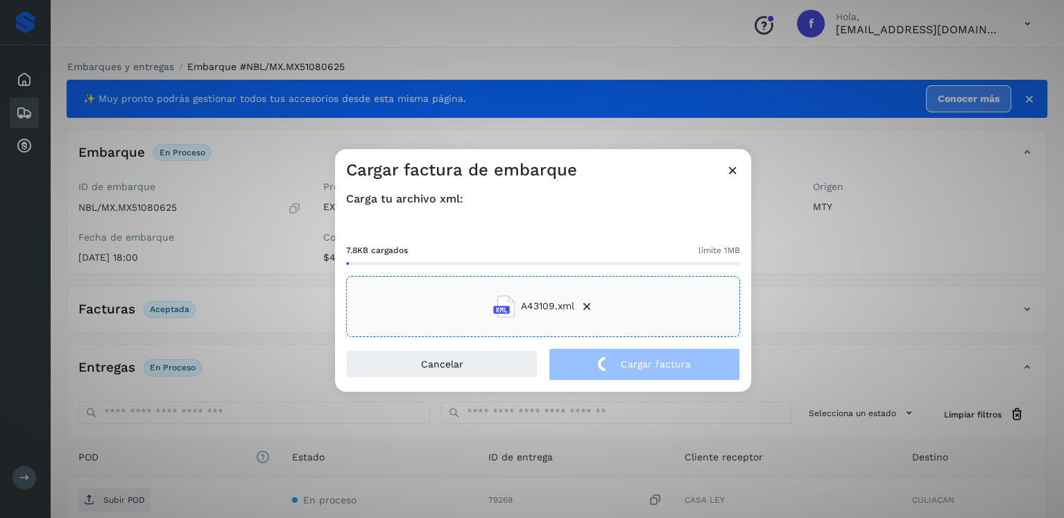
scroll to position [139, 0]
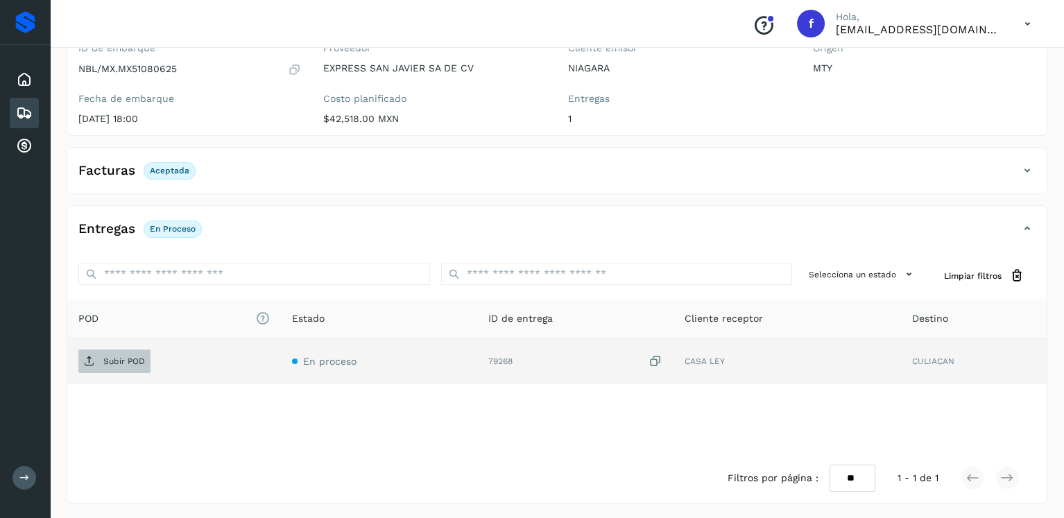
click at [138, 363] on p "Subir POD" at bounding box center [124, 362] width 42 height 10
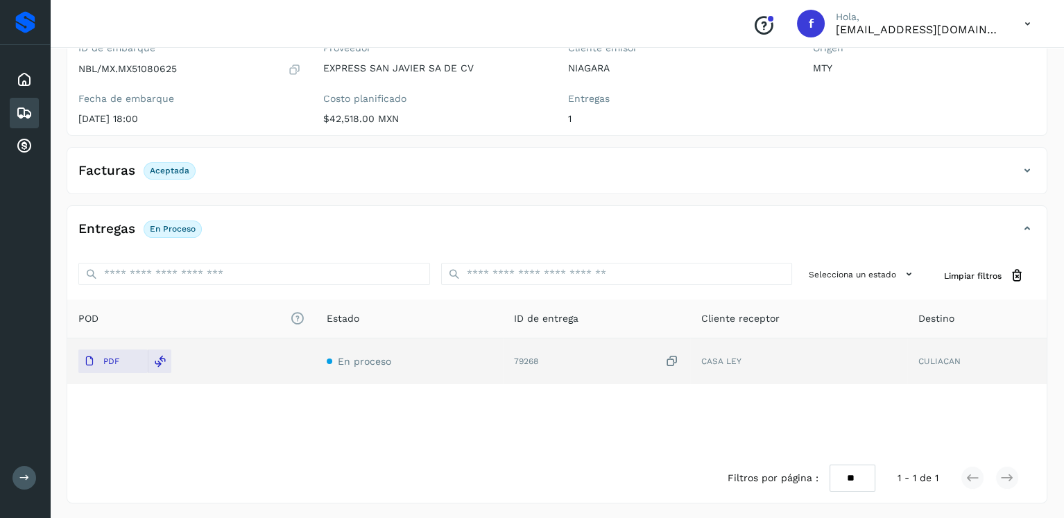
click at [17, 107] on icon at bounding box center [24, 113] width 17 height 17
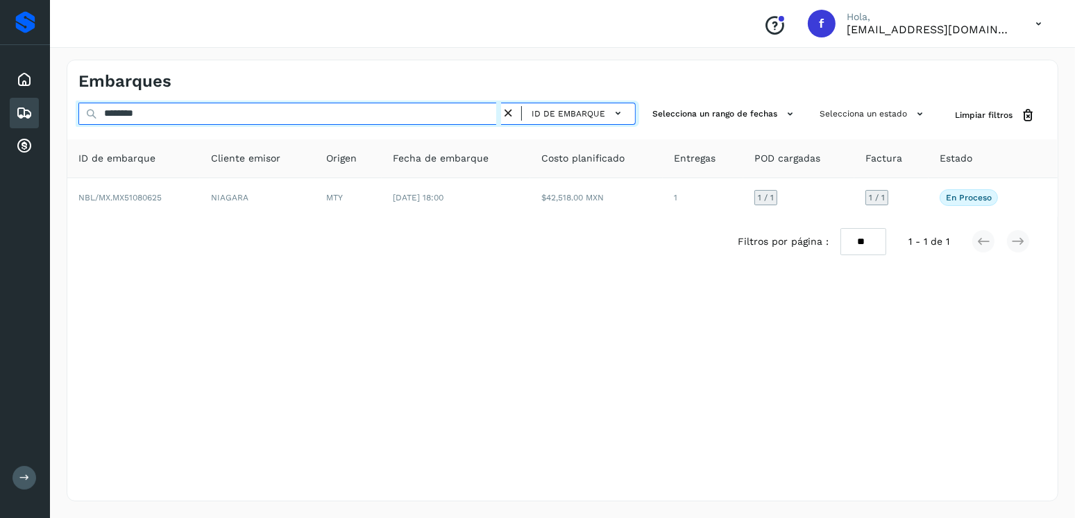
drag, startPoint x: 210, startPoint y: 110, endPoint x: 34, endPoint y: 104, distance: 175.6
click at [34, 104] on div "Proveedores Inicio Embarques Cuentas por cobrar Salir Conoce nuestros beneficio…" at bounding box center [537, 259] width 1075 height 518
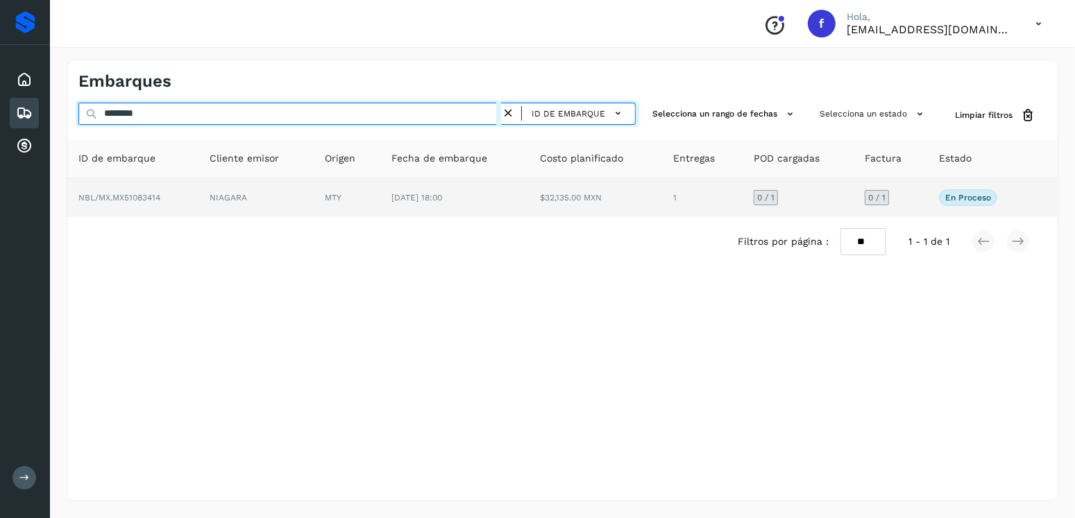
type input "********"
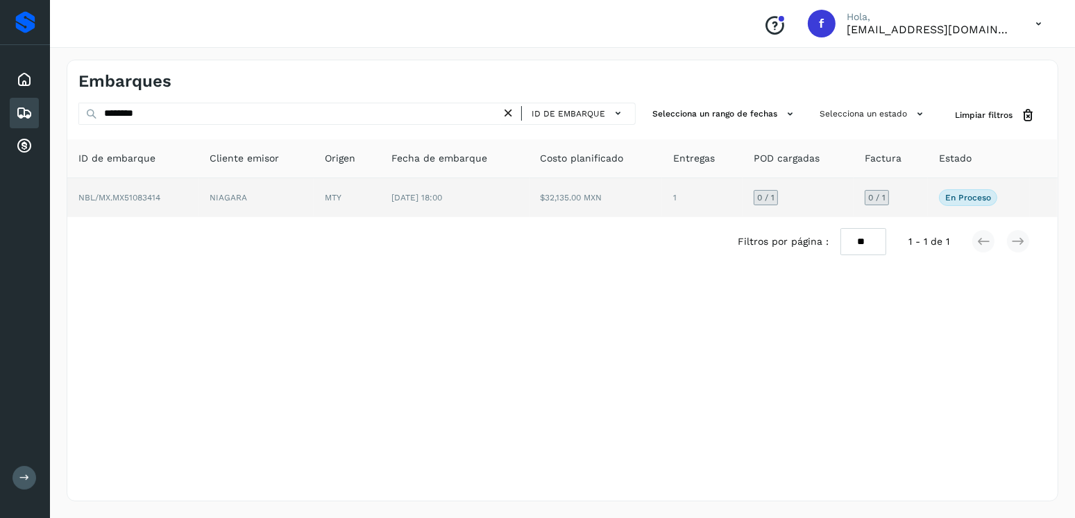
click at [530, 205] on td "$32,135.00 MXN" at bounding box center [595, 197] width 133 height 39
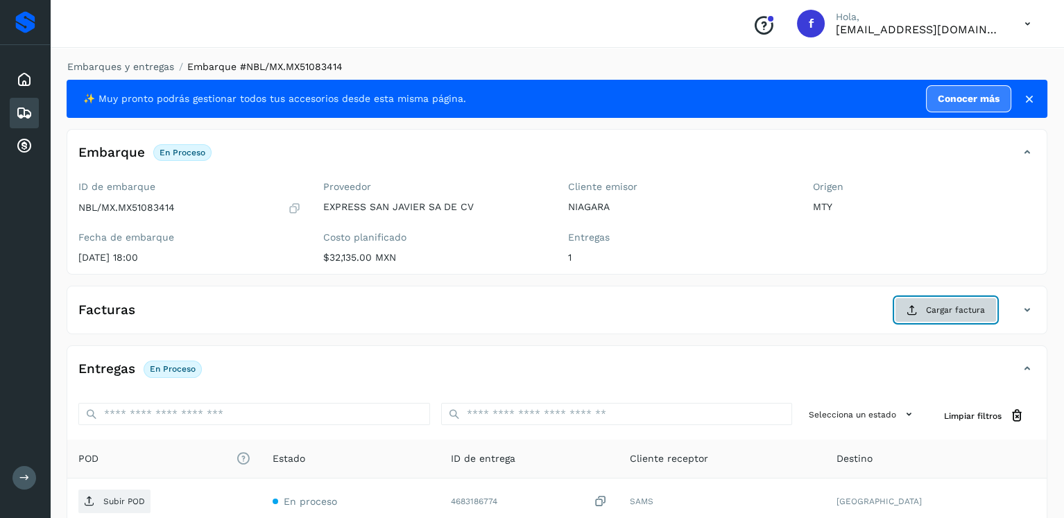
click at [980, 321] on button "Cargar factura" at bounding box center [946, 310] width 102 height 25
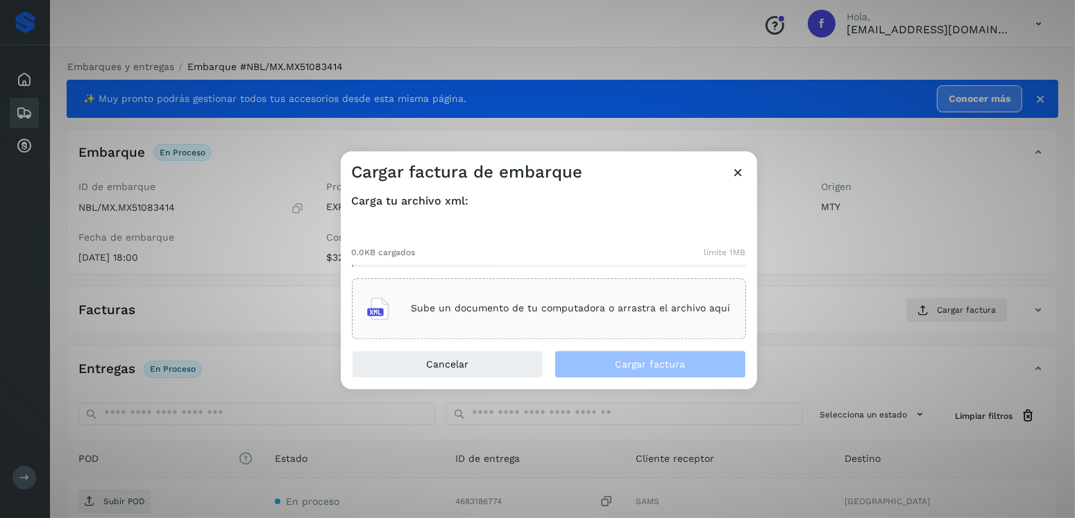
click at [538, 292] on div "Sube un documento de tu computadora o arrastra el archivo aquí" at bounding box center [549, 308] width 364 height 37
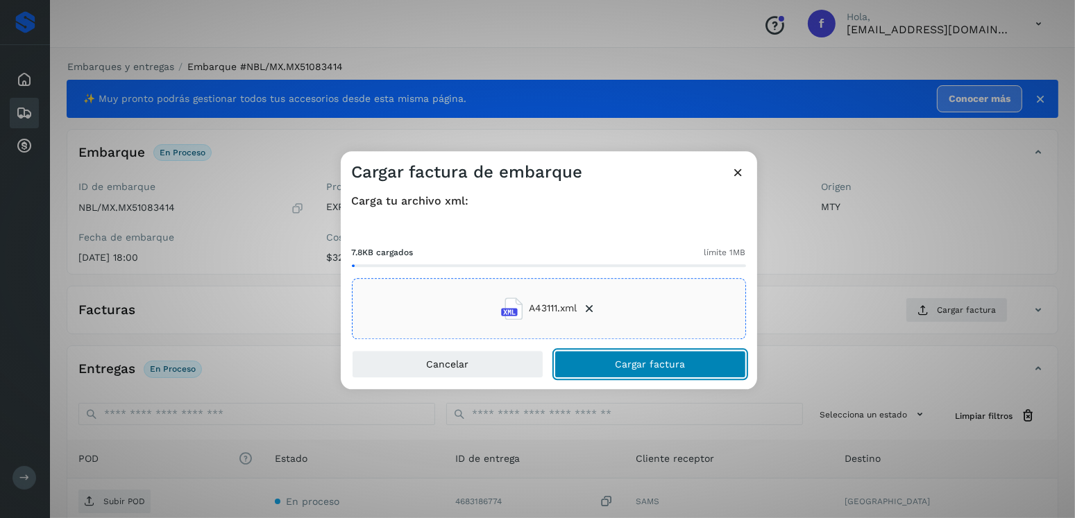
click at [655, 361] on span "Cargar factura" at bounding box center [650, 364] width 70 height 10
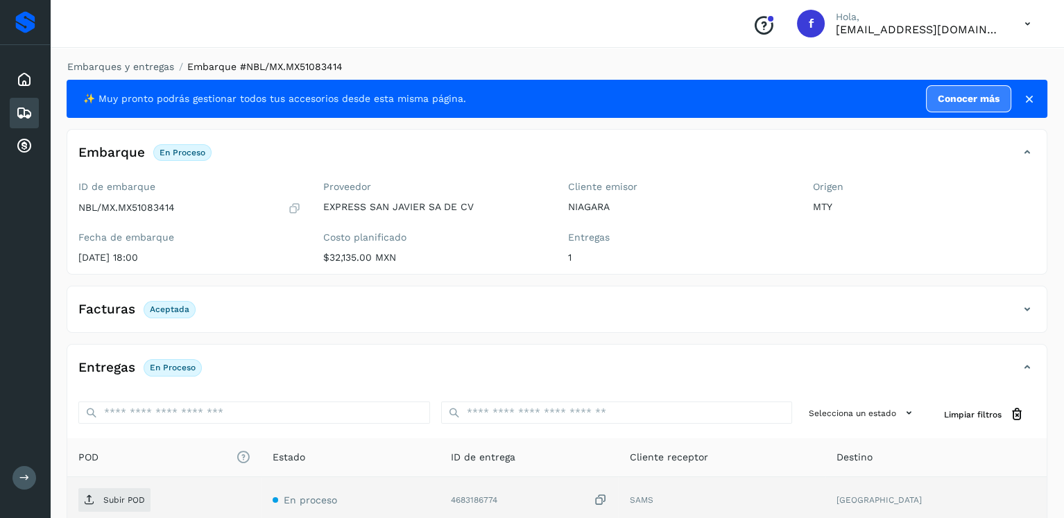
scroll to position [139, 0]
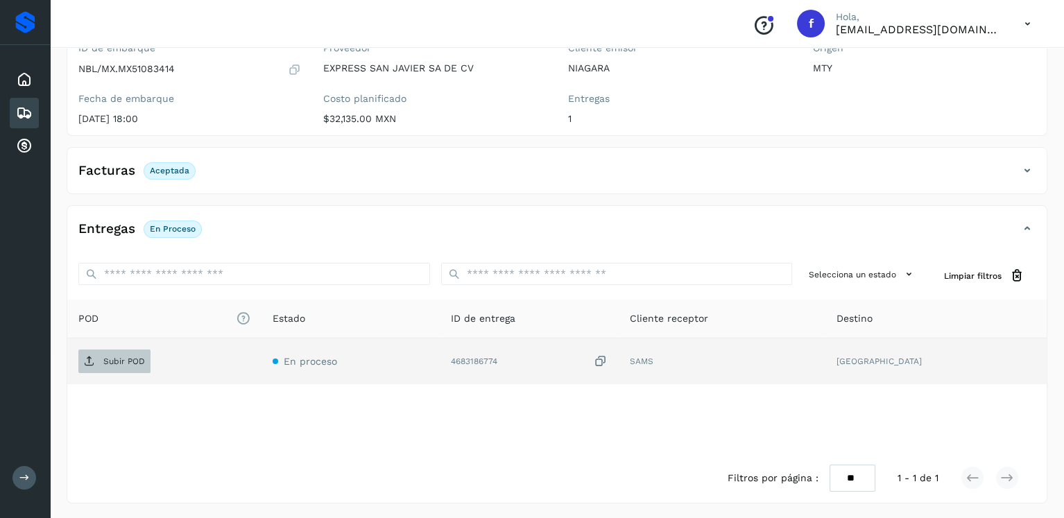
click at [92, 357] on icon at bounding box center [89, 361] width 11 height 11
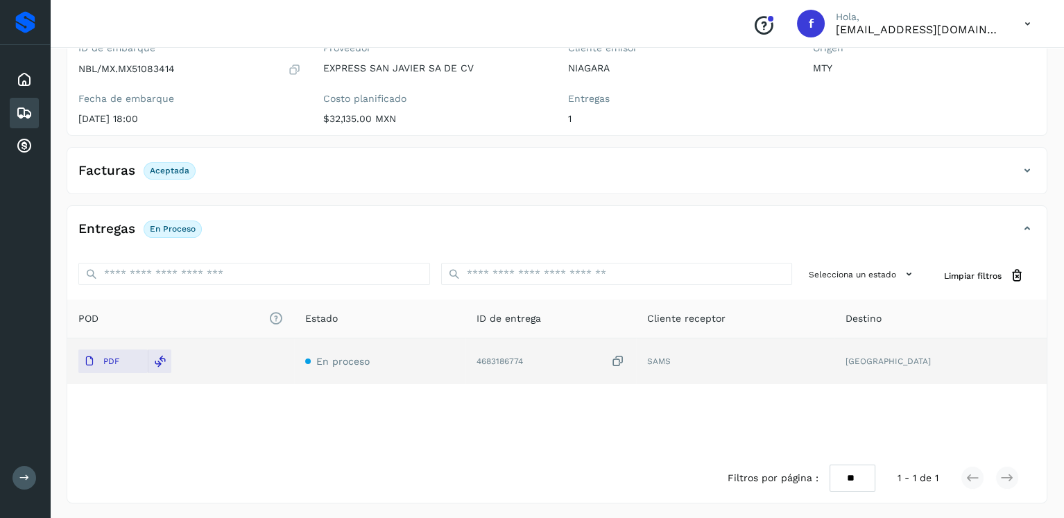
click at [15, 98] on div "Embarques" at bounding box center [24, 113] width 29 height 31
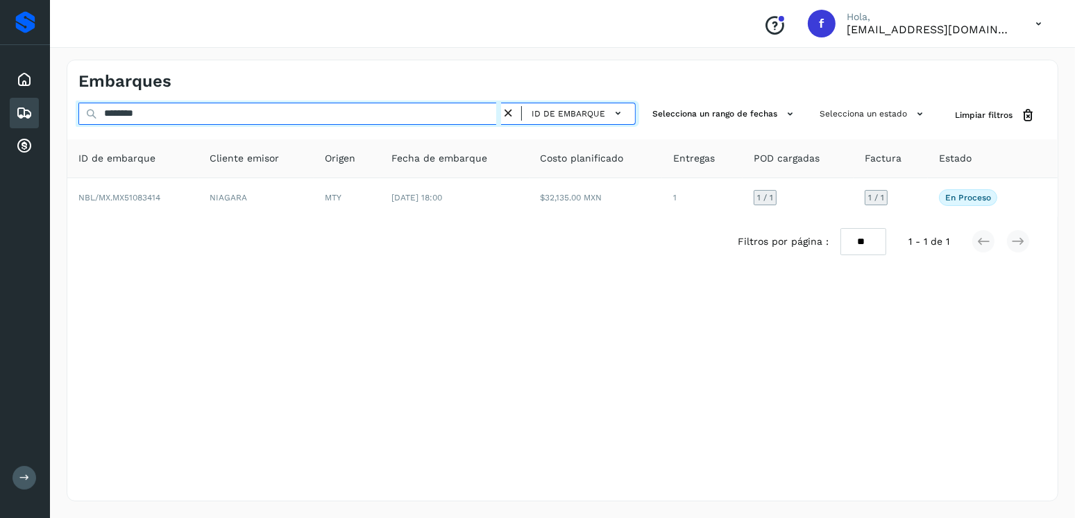
drag, startPoint x: 182, startPoint y: 114, endPoint x: 22, endPoint y: 97, distance: 161.2
click at [22, 97] on div "Proveedores Inicio Embarques Cuentas por cobrar Salir Conoce nuestros beneficio…" at bounding box center [537, 259] width 1075 height 518
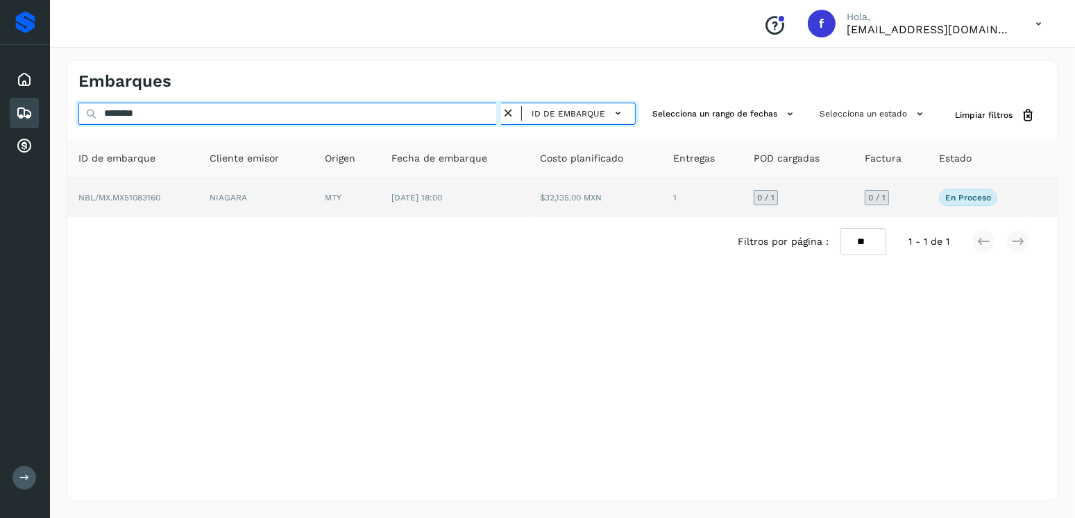
type input "********"
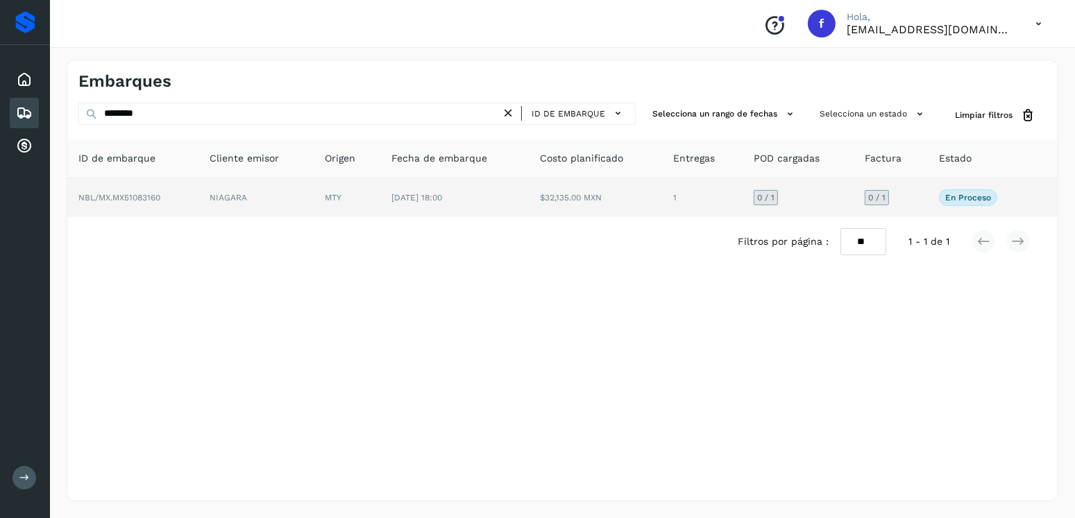
click at [458, 209] on td "[DATE] 18:00" at bounding box center [454, 197] width 148 height 39
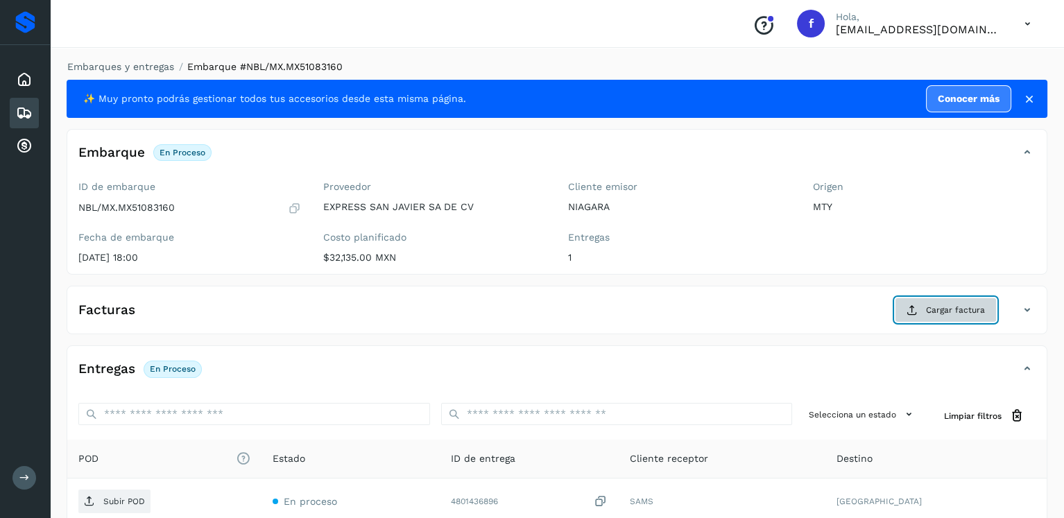
click at [904, 299] on button "Cargar factura" at bounding box center [946, 310] width 102 height 25
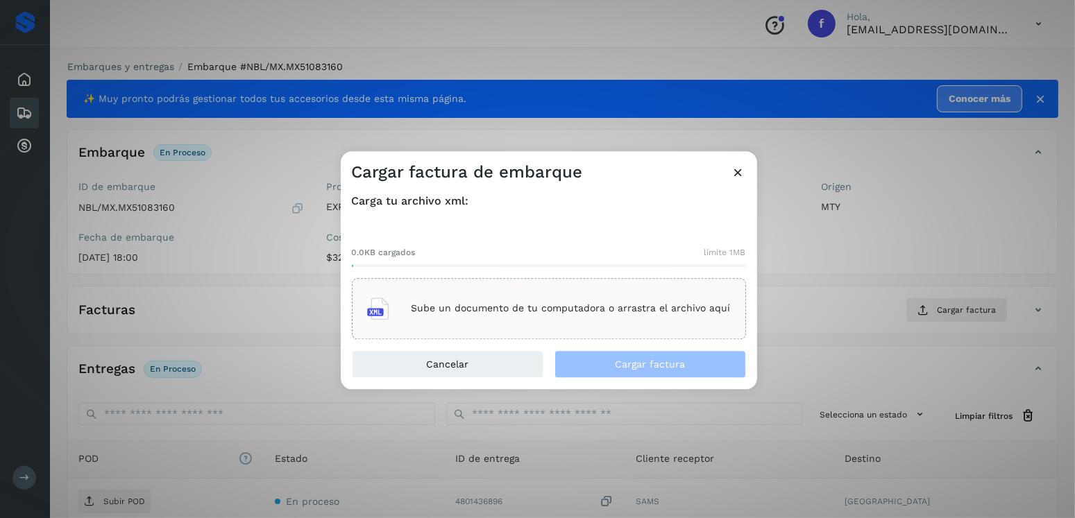
click at [646, 318] on div "Sube un documento de tu computadora o arrastra el archivo aquí" at bounding box center [549, 308] width 364 height 37
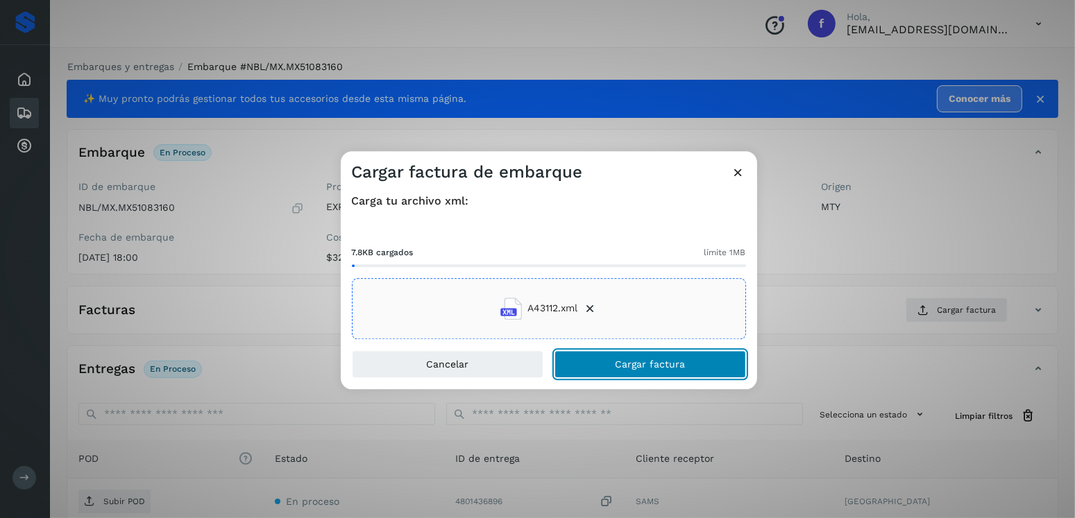
click at [663, 359] on span "Cargar factura" at bounding box center [650, 364] width 70 height 10
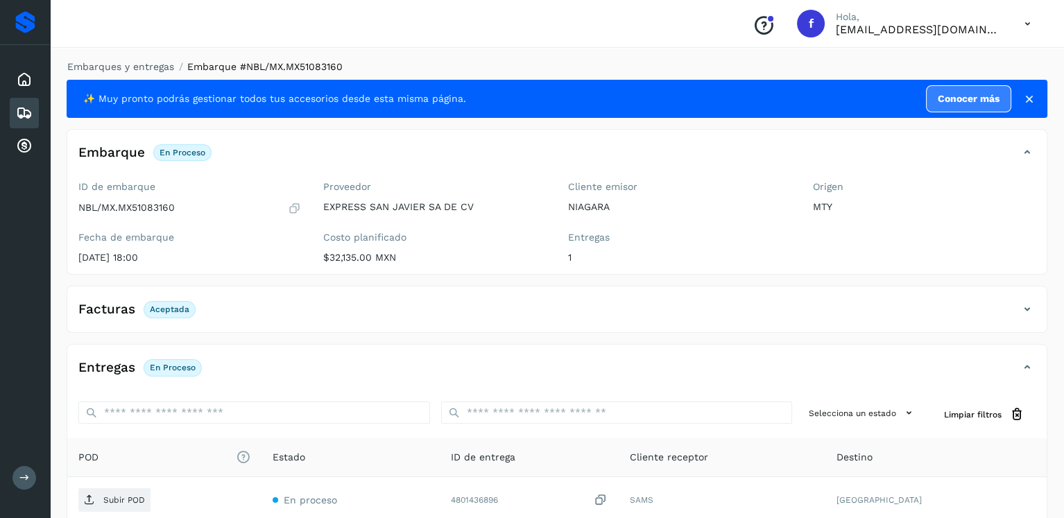
scroll to position [139, 0]
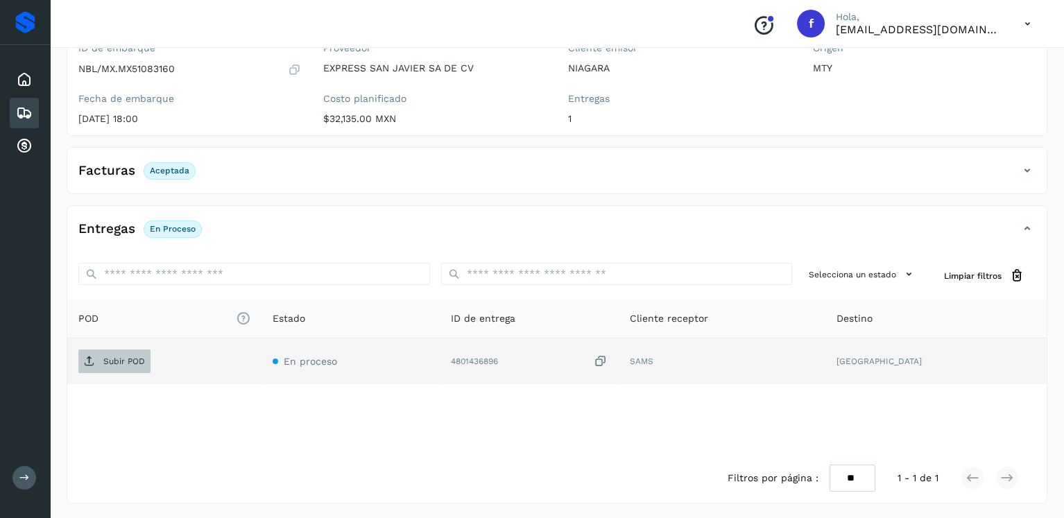
click at [135, 362] on p "Subir POD" at bounding box center [124, 362] width 42 height 10
